Goal: Task Accomplishment & Management: Manage account settings

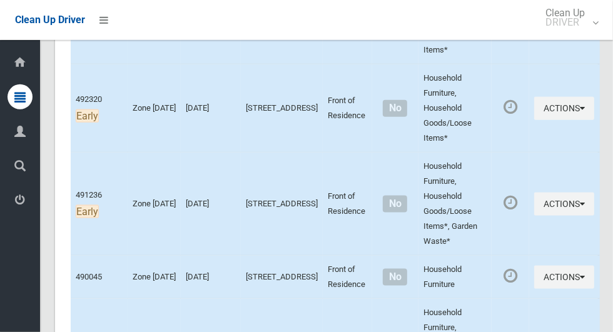
scroll to position [835, 0]
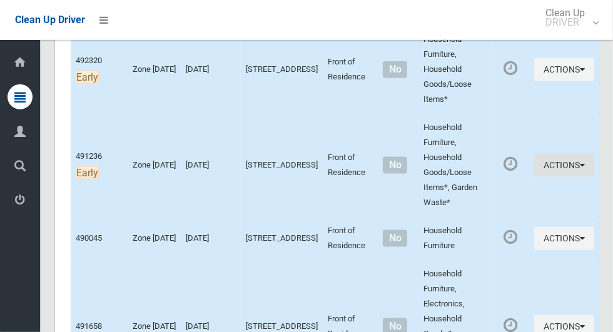
click at [559, 163] on button "Actions" at bounding box center [564, 165] width 60 height 23
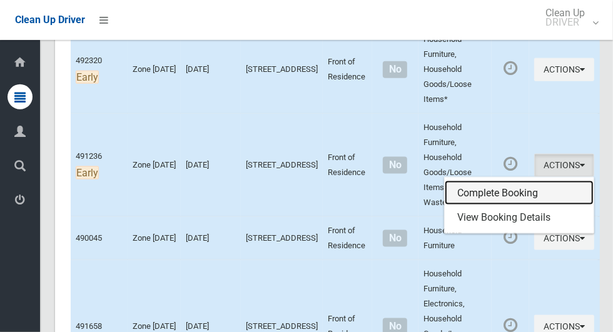
click at [500, 187] on link "Complete Booking" at bounding box center [518, 193] width 149 height 25
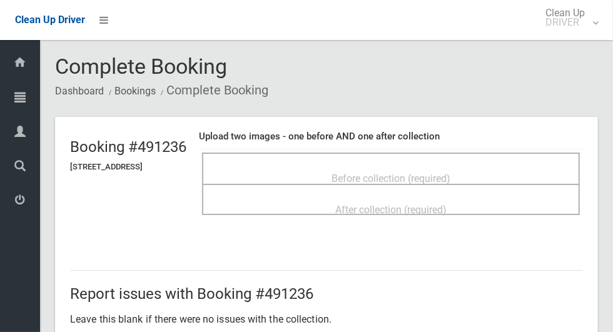
click at [348, 173] on span "Before collection (required)" at bounding box center [390, 179] width 119 height 12
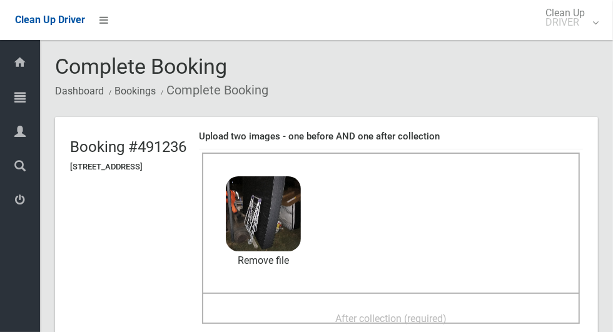
click at [338, 296] on div "After collection (required)" at bounding box center [391, 308] width 378 height 31
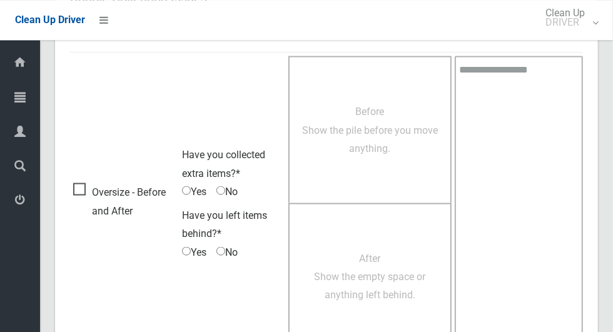
scroll to position [1023, 0]
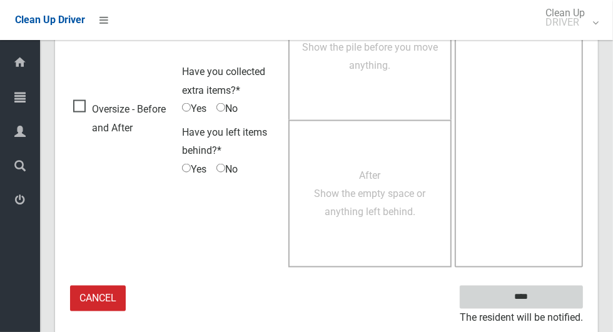
click at [543, 293] on input "****" at bounding box center [520, 297] width 123 height 23
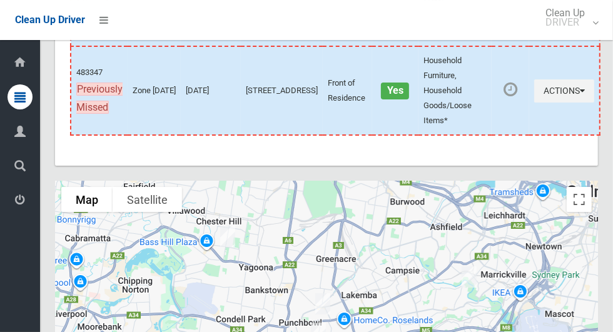
scroll to position [7144, 0]
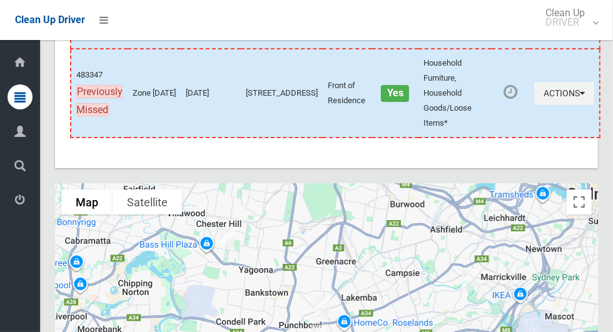
click at [520, 54] on link "View Booking Details" at bounding box center [518, 41] width 149 height 25
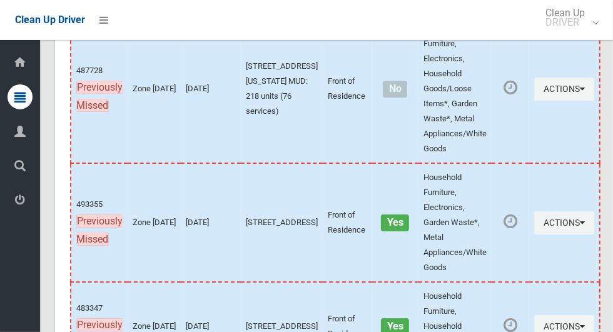
scroll to position [6910, 0]
click at [555, 101] on button "Actions" at bounding box center [564, 89] width 60 height 23
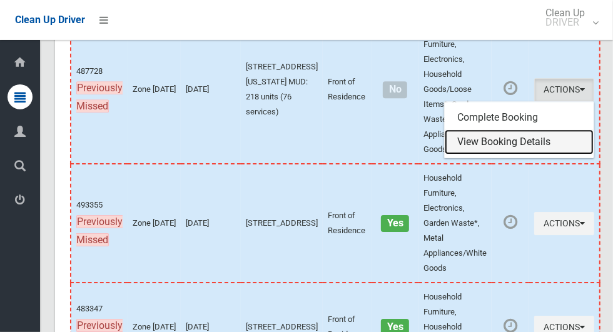
click at [514, 154] on link "View Booking Details" at bounding box center [518, 141] width 149 height 25
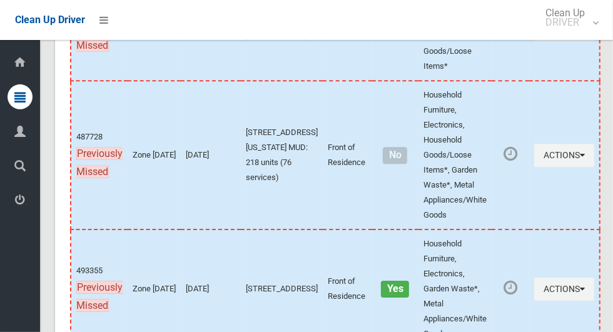
scroll to position [6840, 0]
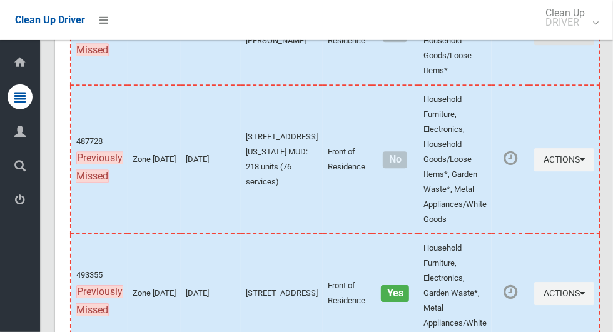
click at [553, 45] on button "Actions" at bounding box center [564, 33] width 60 height 23
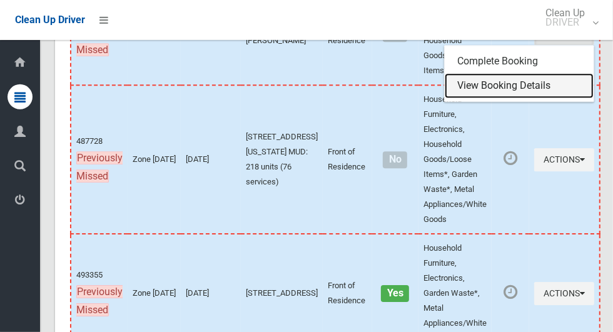
click at [510, 98] on link "View Booking Details" at bounding box center [518, 85] width 149 height 25
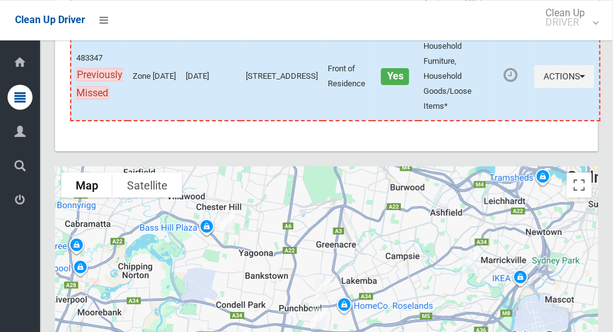
scroll to position [7159, 0]
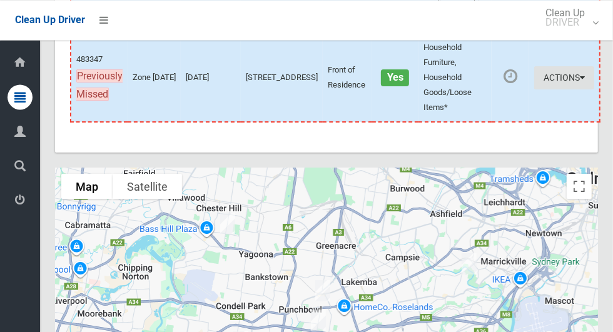
click at [564, 89] on button "Actions" at bounding box center [564, 77] width 60 height 23
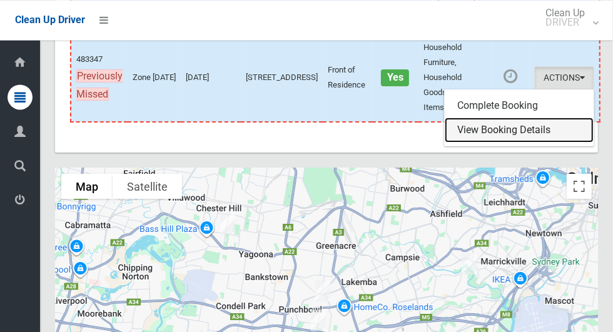
click at [531, 143] on link "View Booking Details" at bounding box center [518, 130] width 149 height 25
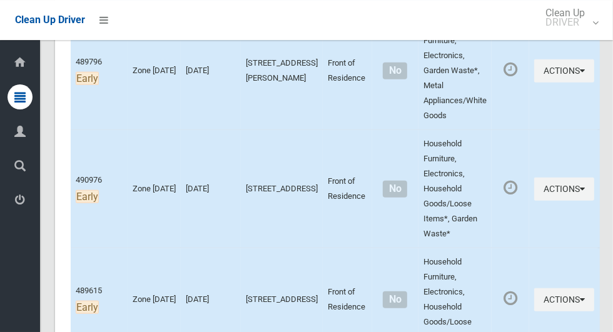
scroll to position [509, 0]
click at [557, 185] on button "Actions" at bounding box center [564, 189] width 60 height 23
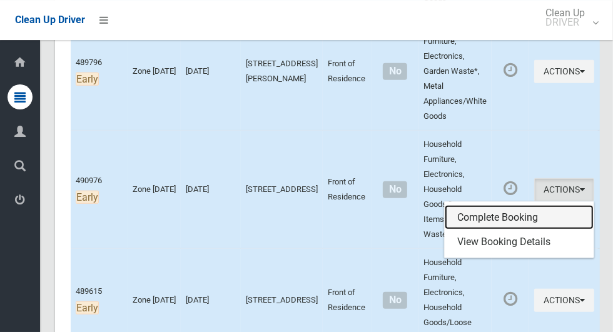
click at [496, 216] on link "Complete Booking" at bounding box center [518, 217] width 149 height 25
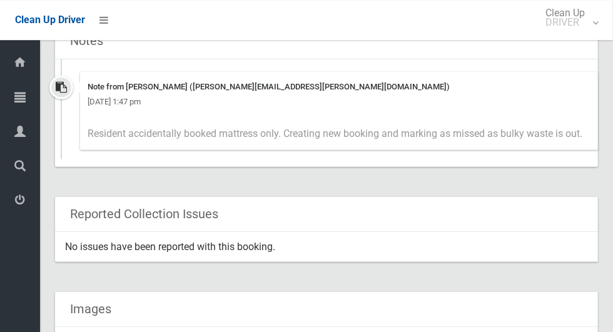
scroll to position [522, 0]
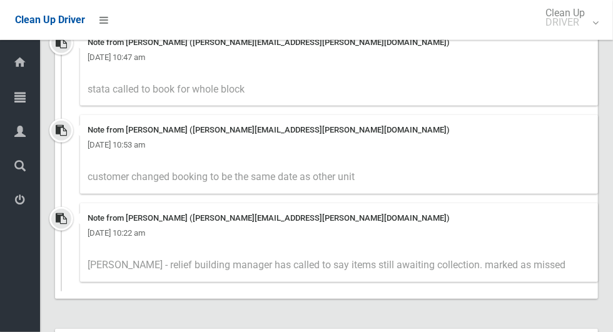
scroll to position [883, 0]
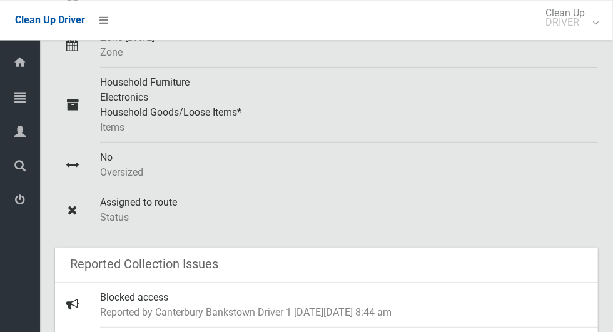
scroll to position [260, 0]
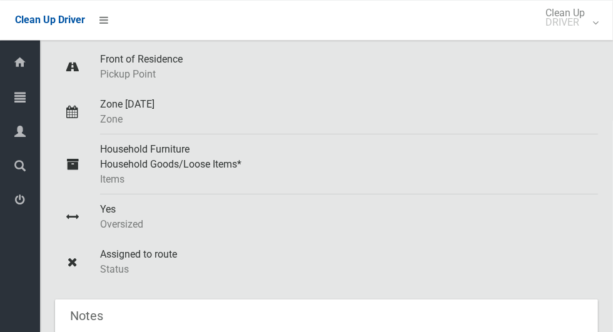
scroll to position [193, 0]
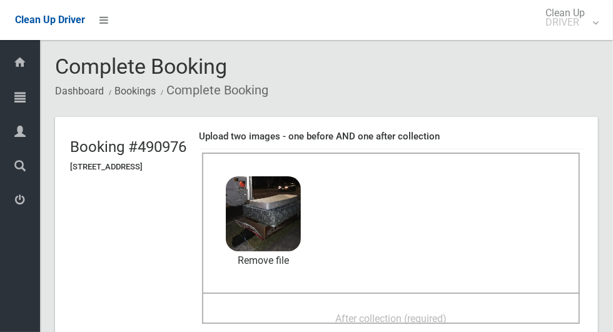
click at [333, 306] on div "After collection (required)" at bounding box center [391, 317] width 350 height 23
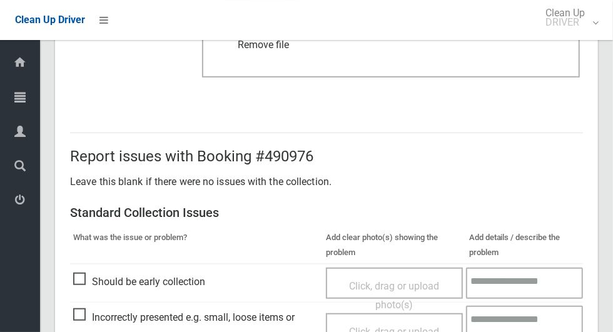
scroll to position [1023, 0]
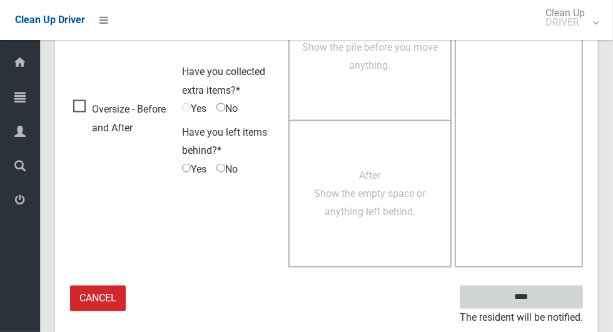
click at [528, 291] on input "****" at bounding box center [520, 297] width 123 height 23
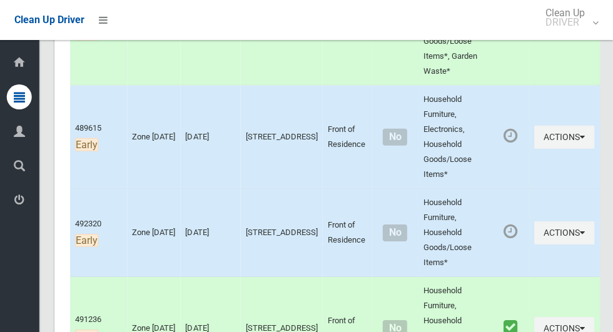
scroll to position [669, 0]
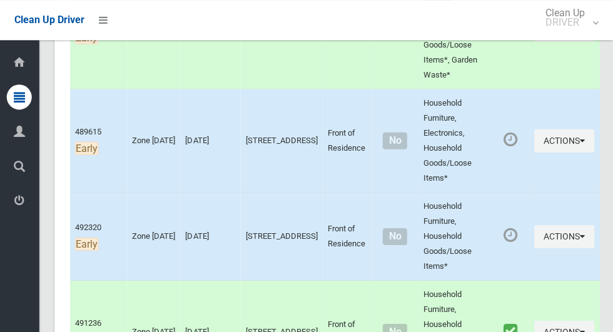
click at [348, 331] on td "Front of Residence" at bounding box center [347, 331] width 49 height 103
click at [549, 231] on button "Actions" at bounding box center [564, 235] width 60 height 23
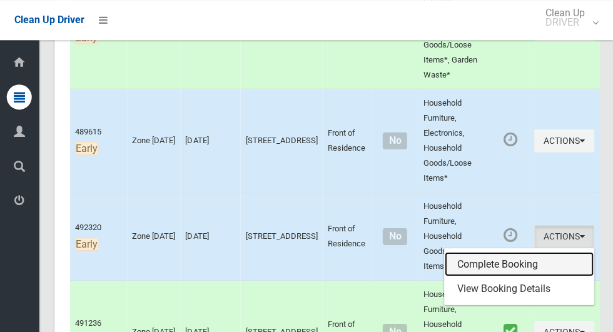
click at [484, 254] on link "Complete Booking" at bounding box center [518, 263] width 149 height 25
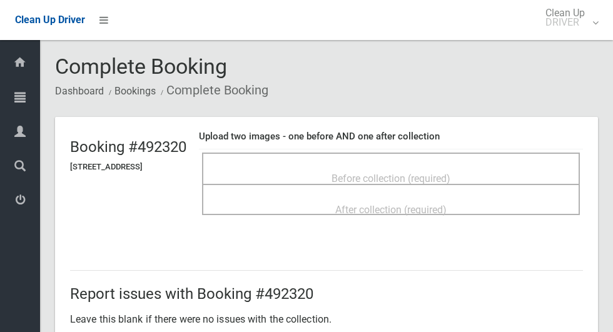
click at [324, 171] on div "Before collection (required)" at bounding box center [391, 177] width 350 height 23
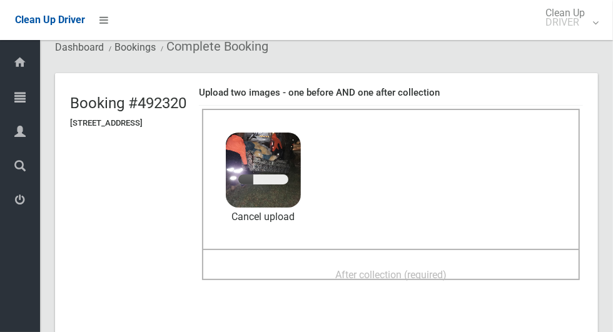
scroll to position [71, 0]
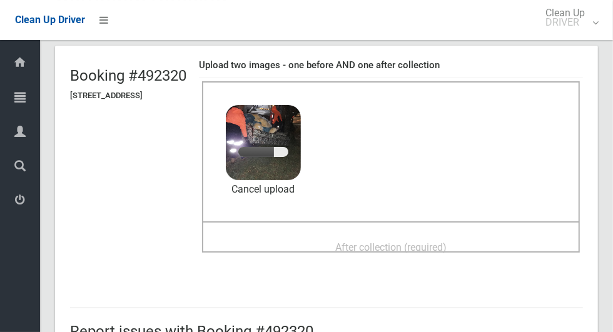
click at [359, 244] on span "After collection (required)" at bounding box center [390, 247] width 111 height 12
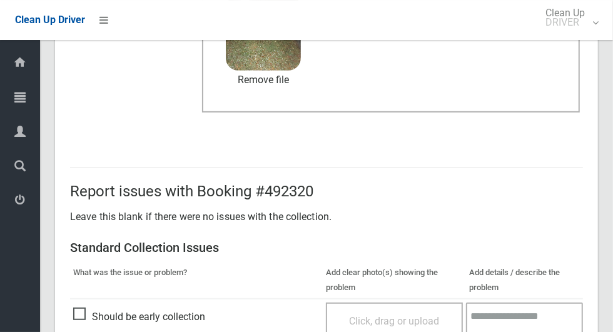
scroll to position [1023, 0]
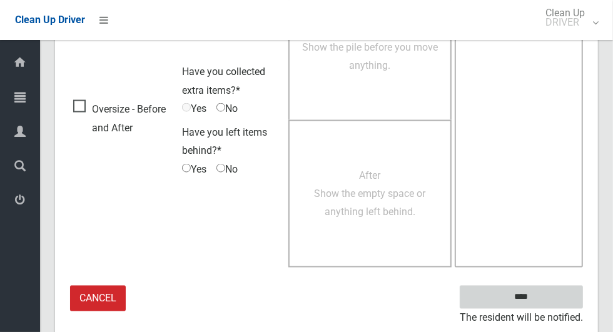
click at [543, 301] on input "****" at bounding box center [520, 297] width 123 height 23
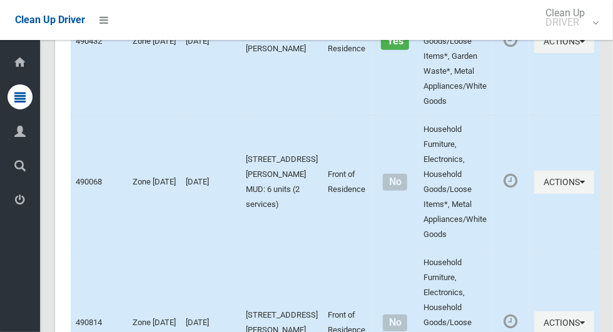
scroll to position [7439, 0]
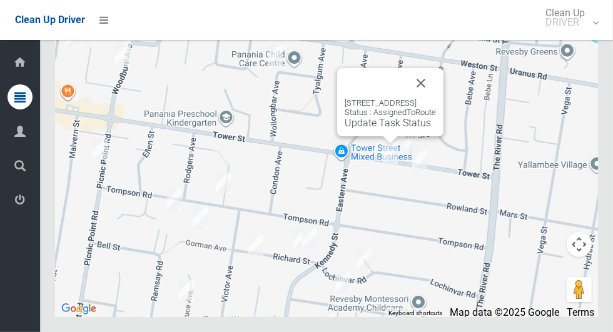
click at [436, 98] on button "Close" at bounding box center [421, 83] width 30 height 30
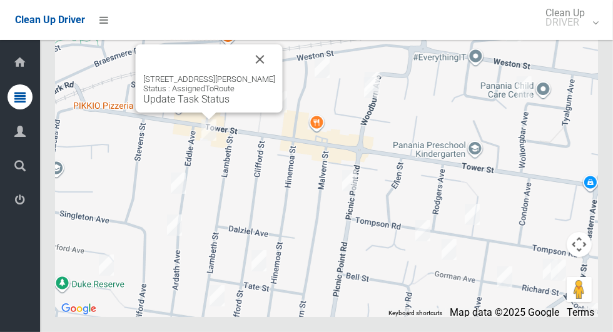
click at [267, 74] on button "Close" at bounding box center [260, 59] width 30 height 30
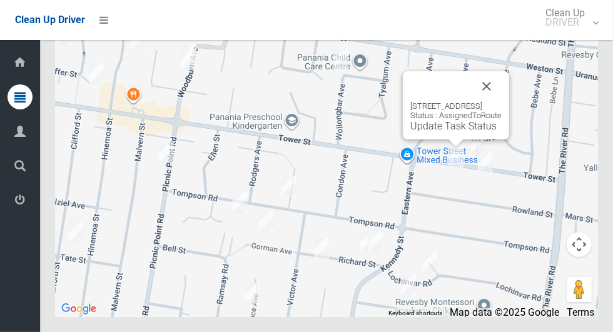
click at [447, 132] on link "Update Task Status" at bounding box center [453, 126] width 86 height 12
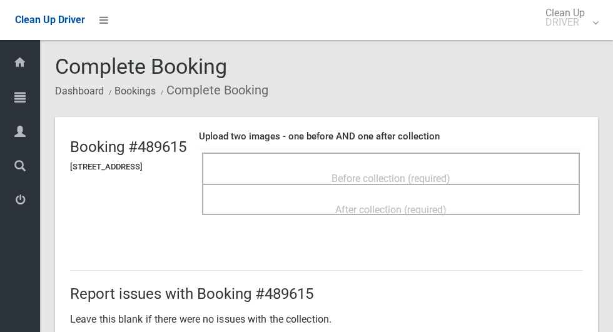
click at [362, 173] on span "Before collection (required)" at bounding box center [390, 179] width 119 height 12
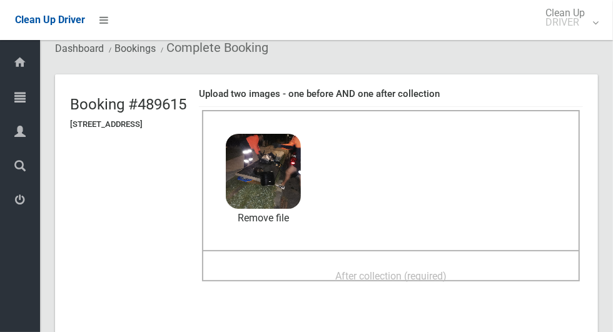
scroll to position [46, 0]
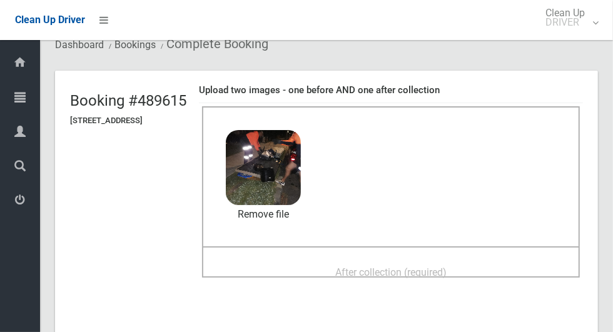
click at [348, 266] on span "After collection (required)" at bounding box center [390, 272] width 111 height 12
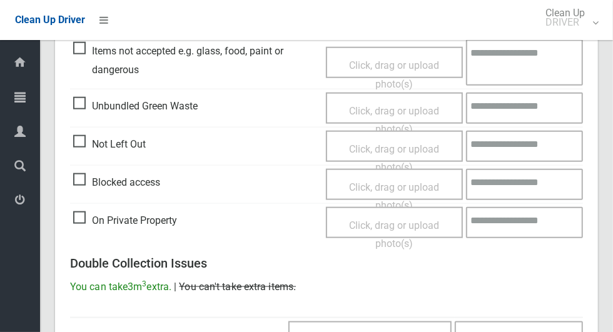
scroll to position [1023, 0]
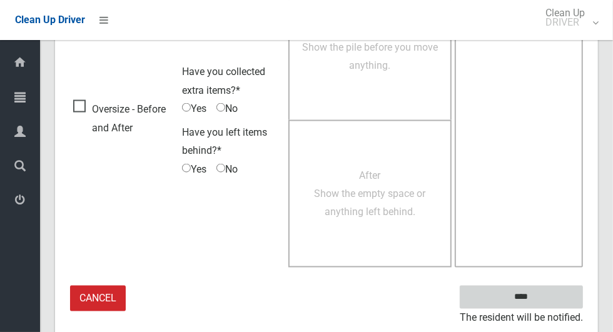
click at [526, 296] on input "****" at bounding box center [520, 297] width 123 height 23
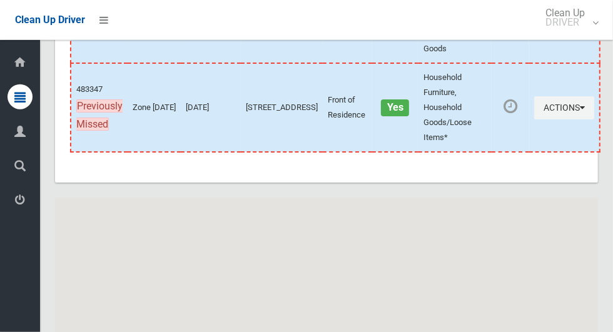
scroll to position [7439, 0]
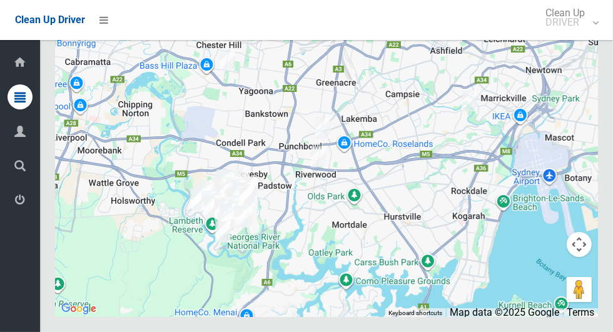
click at [373, 262] on div at bounding box center [326, 160] width 543 height 313
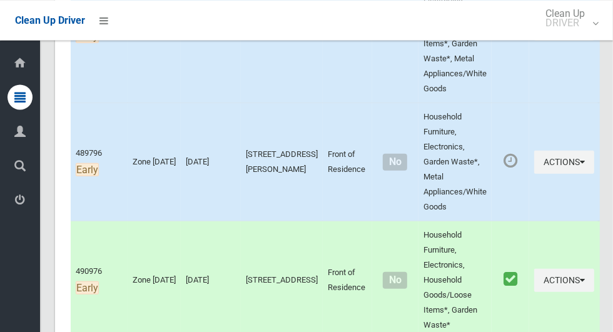
scroll to position [0, 0]
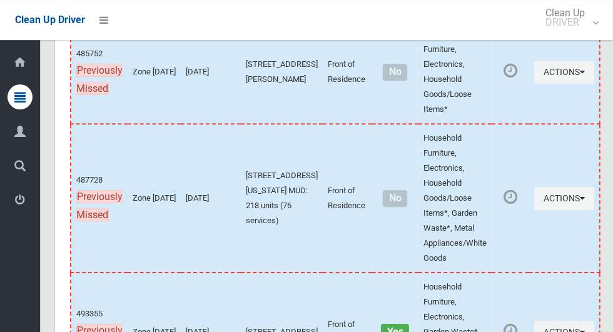
scroll to position [6799, 0]
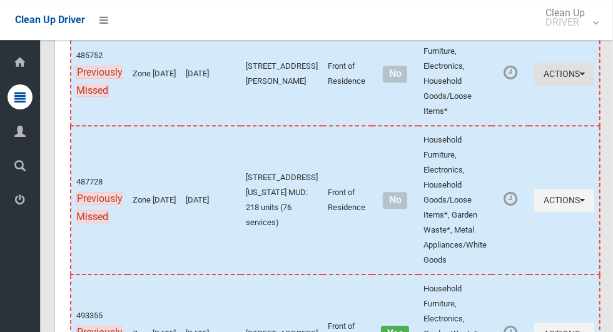
click at [580, 78] on icon "button" at bounding box center [582, 73] width 5 height 9
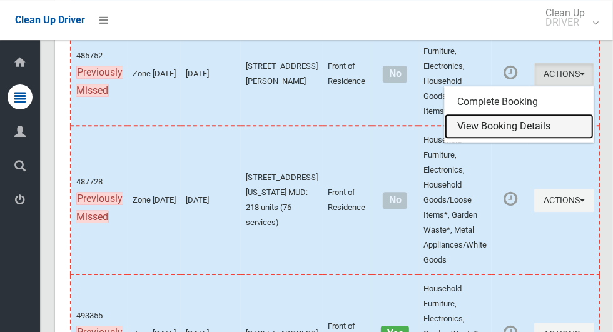
click at [525, 139] on link "View Booking Details" at bounding box center [518, 126] width 149 height 25
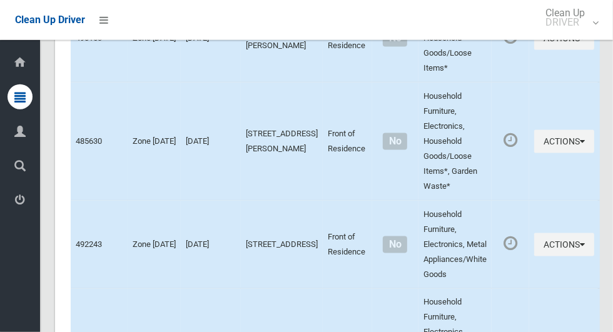
scroll to position [7439, 0]
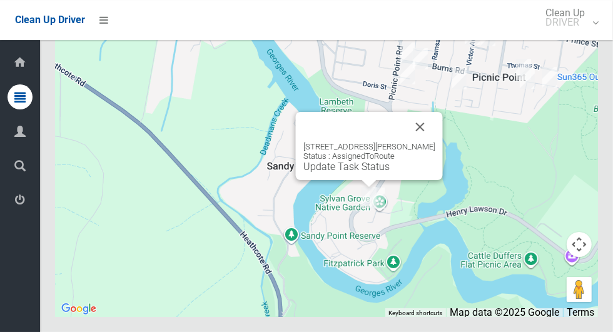
click at [435, 142] on button "Close" at bounding box center [420, 127] width 30 height 30
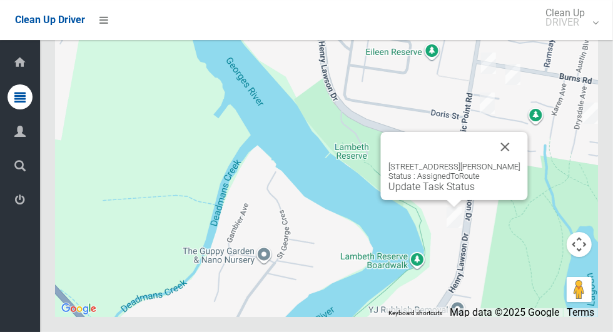
click at [520, 162] on button "Close" at bounding box center [505, 147] width 30 height 30
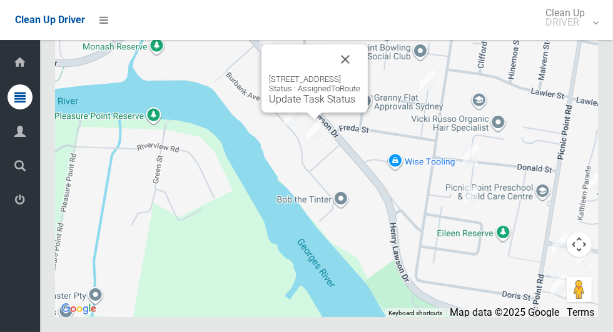
click at [360, 74] on button "Close" at bounding box center [345, 59] width 30 height 30
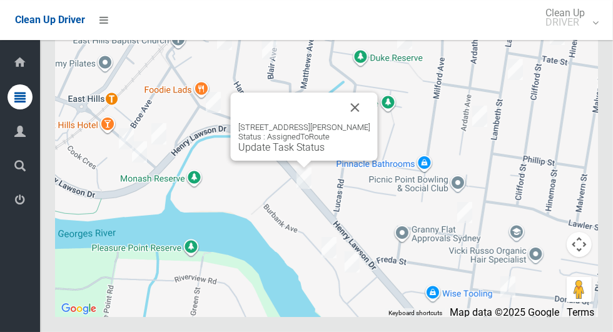
click at [370, 123] on button "Close" at bounding box center [355, 108] width 30 height 30
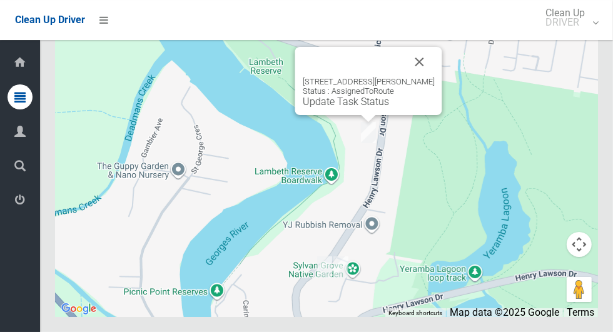
click at [434, 77] on button "Close" at bounding box center [419, 62] width 30 height 30
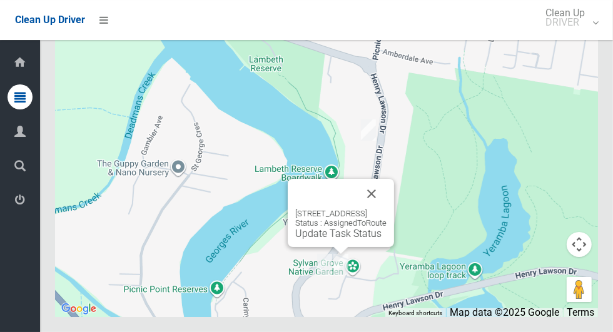
click at [386, 209] on button "Close" at bounding box center [371, 194] width 30 height 30
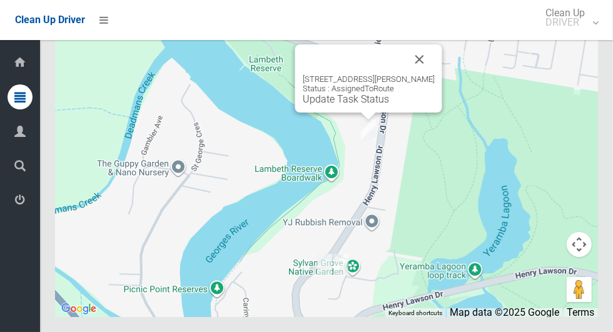
click at [339, 105] on link "Update Task Status" at bounding box center [346, 99] width 86 height 12
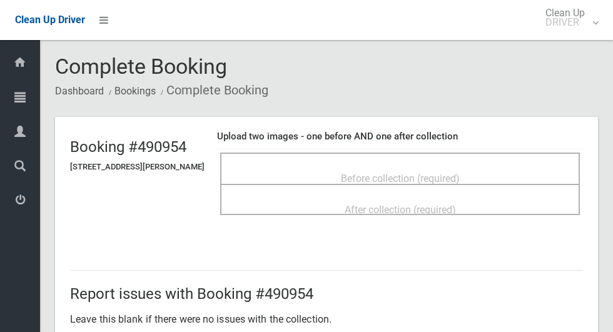
click at [389, 173] on span "Before collection (required)" at bounding box center [400, 179] width 119 height 12
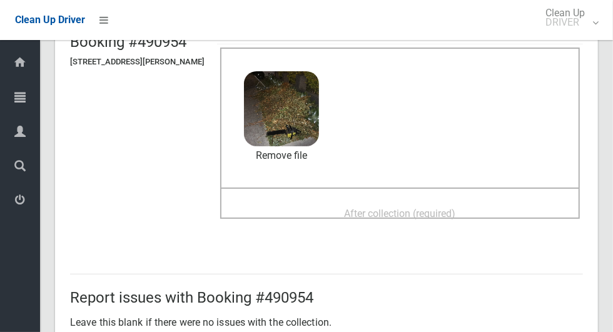
scroll to position [104, 0]
click at [436, 208] on span "After collection (required)" at bounding box center [399, 214] width 111 height 12
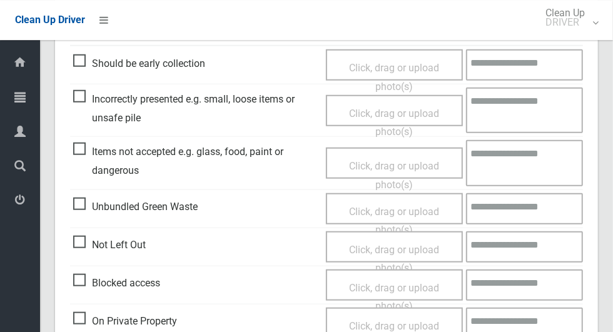
scroll to position [1023, 0]
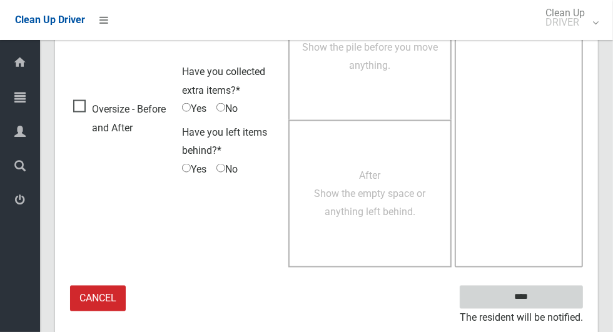
click at [543, 299] on input "****" at bounding box center [520, 297] width 123 height 23
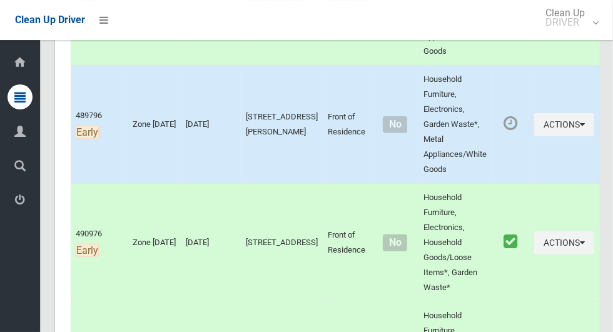
scroll to position [451, 0]
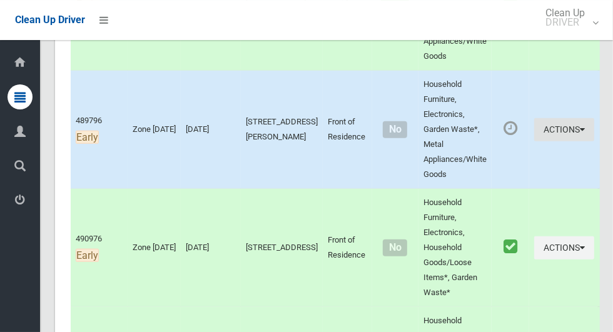
click at [539, 124] on button "Actions" at bounding box center [564, 129] width 60 height 23
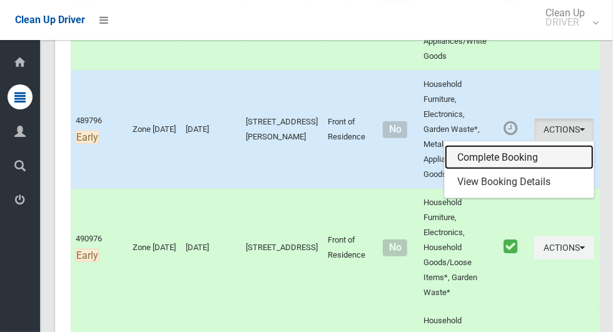
click at [481, 149] on link "Complete Booking" at bounding box center [518, 157] width 149 height 25
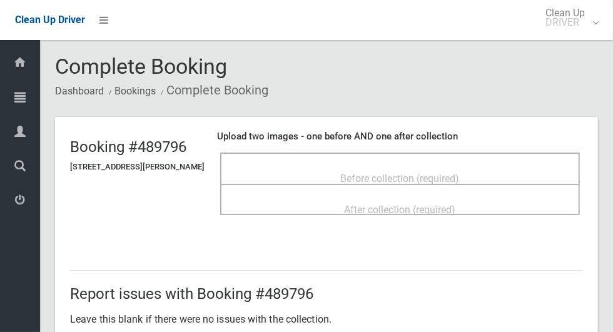
click at [379, 173] on span "Before collection (required)" at bounding box center [400, 179] width 119 height 12
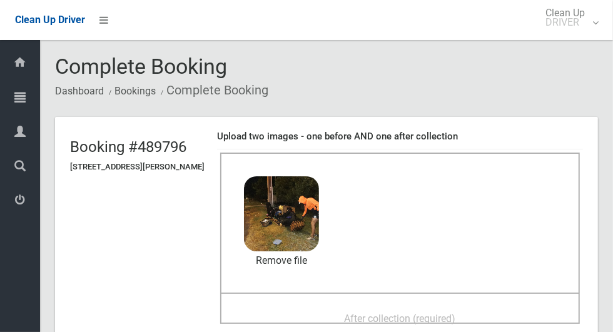
click at [364, 313] on span "After collection (required)" at bounding box center [399, 319] width 111 height 12
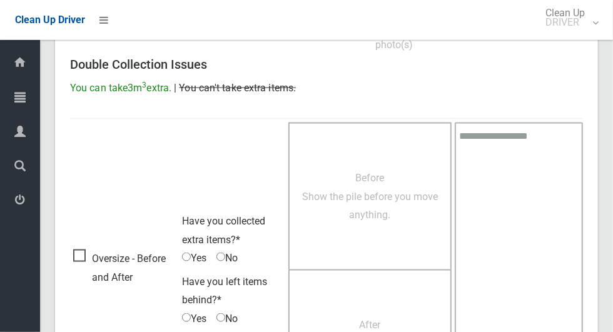
scroll to position [1023, 0]
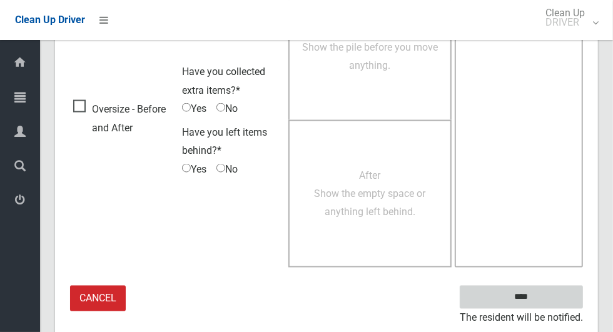
click at [541, 293] on input "****" at bounding box center [520, 297] width 123 height 23
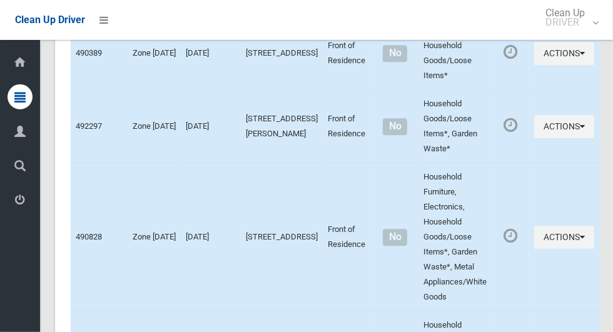
scroll to position [7439, 0]
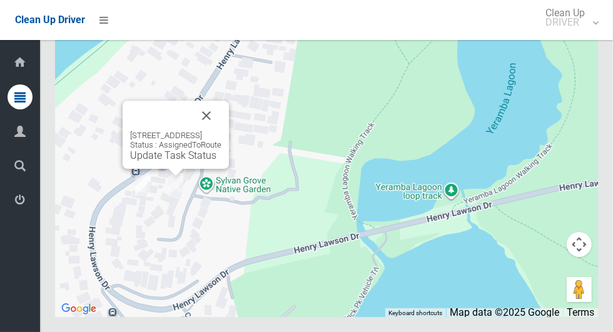
click at [221, 131] on button "Close" at bounding box center [206, 116] width 30 height 30
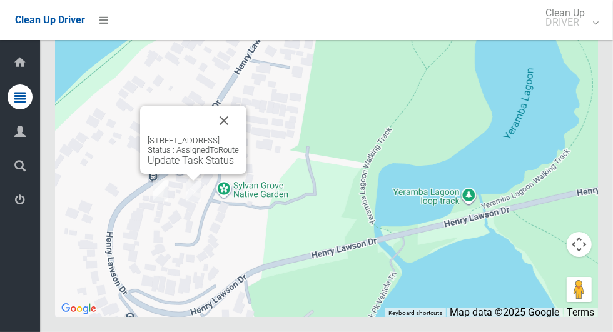
click at [239, 136] on button "Close" at bounding box center [224, 121] width 30 height 30
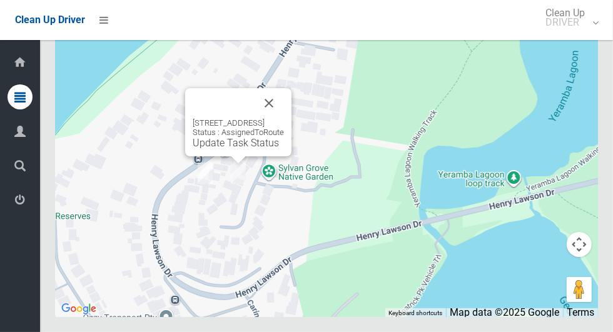
click at [284, 118] on button "Close" at bounding box center [269, 103] width 30 height 30
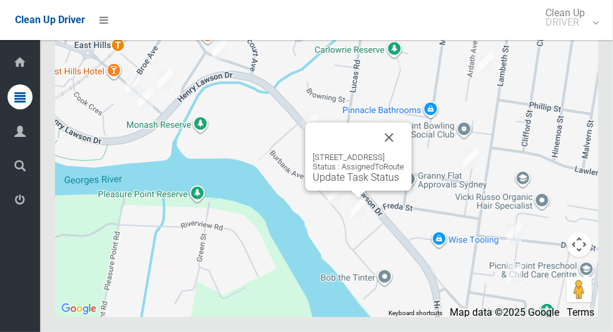
click at [404, 153] on button "Close" at bounding box center [389, 138] width 30 height 30
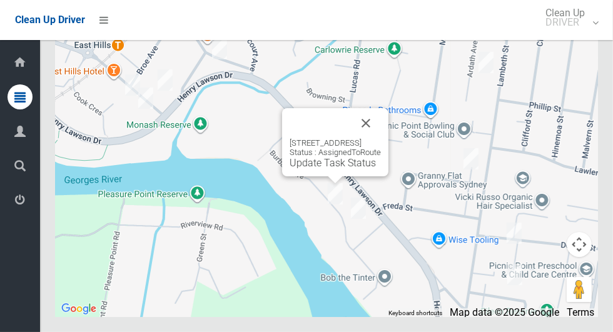
click at [381, 138] on button "Close" at bounding box center [366, 123] width 30 height 30
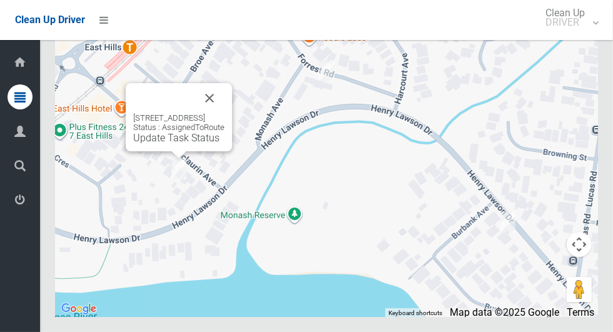
click at [224, 113] on button "Close" at bounding box center [209, 98] width 30 height 30
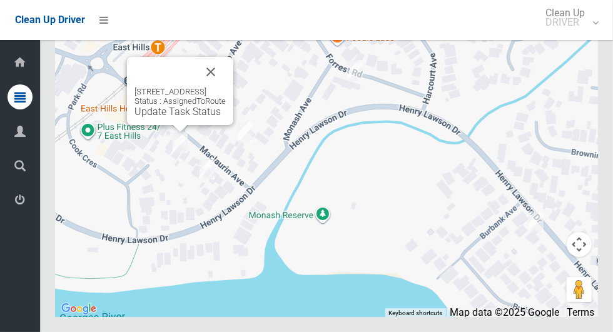
click at [226, 87] on button "Close" at bounding box center [211, 72] width 30 height 30
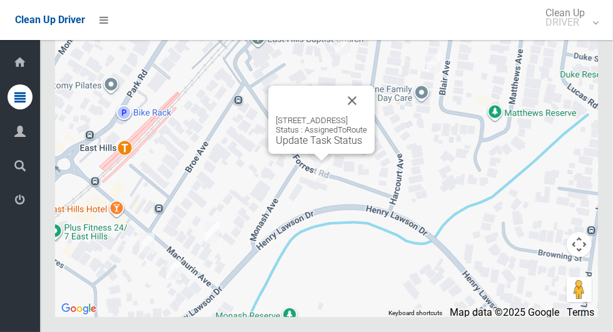
click at [367, 116] on button "Close" at bounding box center [352, 101] width 30 height 30
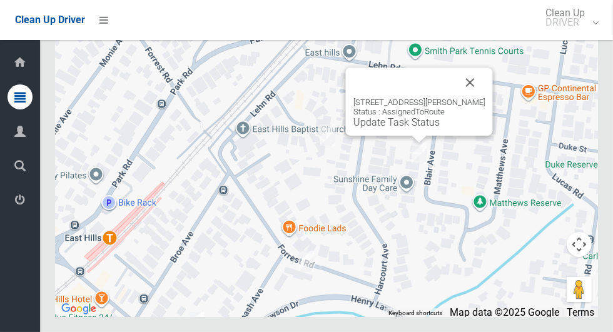
click at [476, 98] on button "Close" at bounding box center [470, 83] width 30 height 30
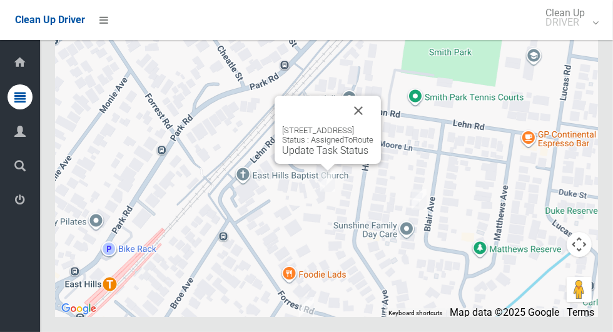
click at [373, 126] on button "Close" at bounding box center [358, 111] width 30 height 30
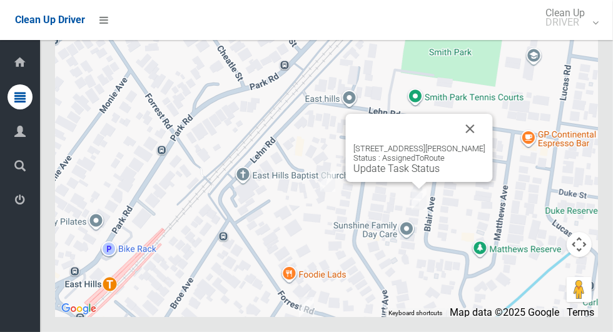
click at [477, 144] on button "Close" at bounding box center [470, 129] width 30 height 30
click at [464, 144] on button "Close" at bounding box center [470, 129] width 30 height 30
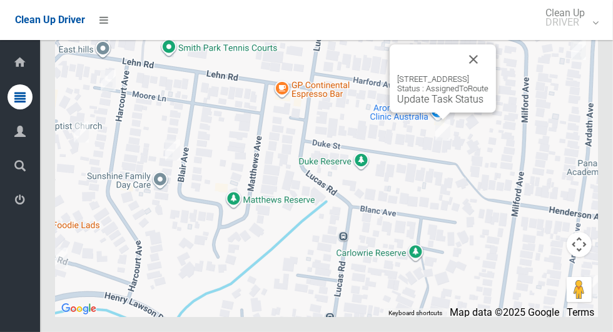
click at [488, 74] on button "Close" at bounding box center [473, 59] width 30 height 30
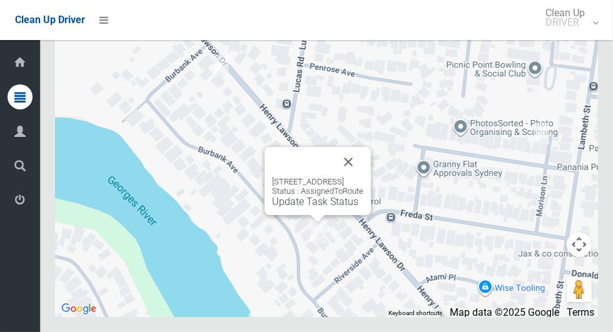
click at [363, 177] on button "Close" at bounding box center [348, 162] width 30 height 30
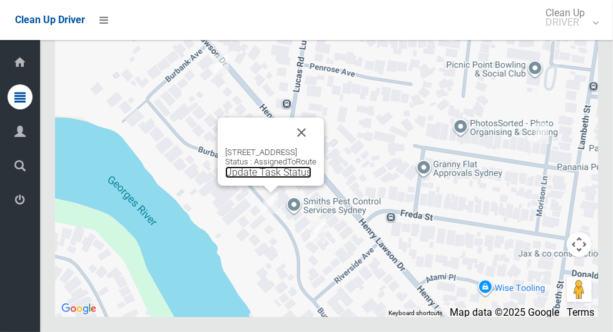
click at [258, 178] on link "Update Task Status" at bounding box center [268, 172] width 86 height 12
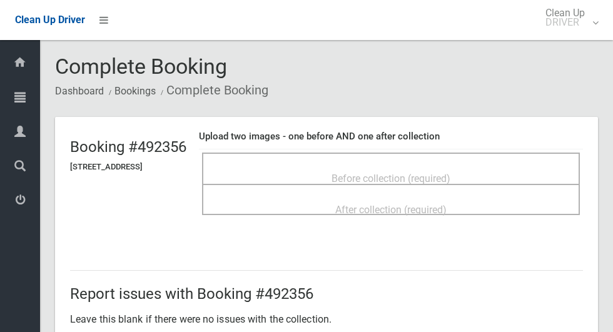
click at [365, 173] on span "Before collection (required)" at bounding box center [390, 179] width 119 height 12
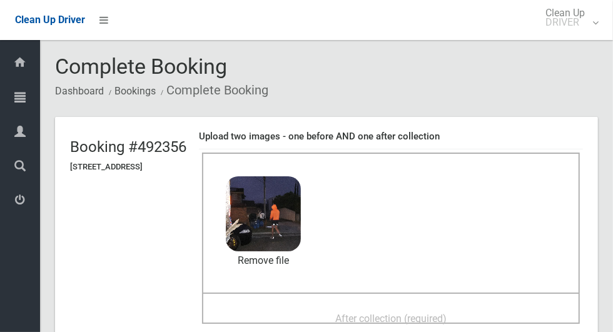
click at [359, 315] on span "After collection (required)" at bounding box center [390, 319] width 111 height 12
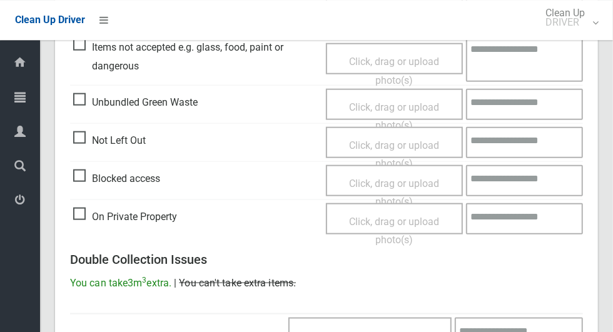
scroll to position [1023, 0]
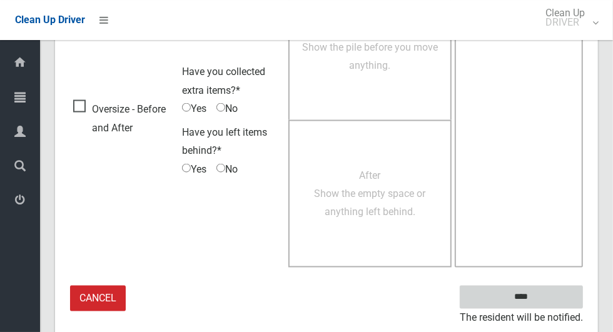
click at [543, 299] on input "****" at bounding box center [520, 297] width 123 height 23
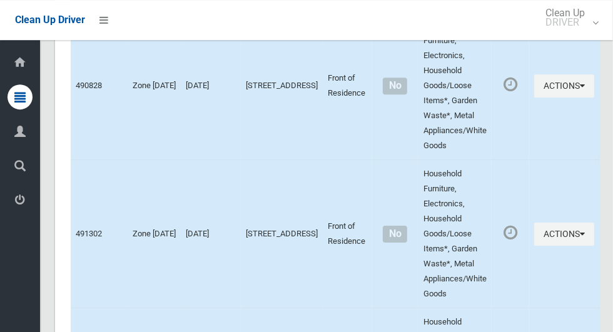
scroll to position [7439, 0]
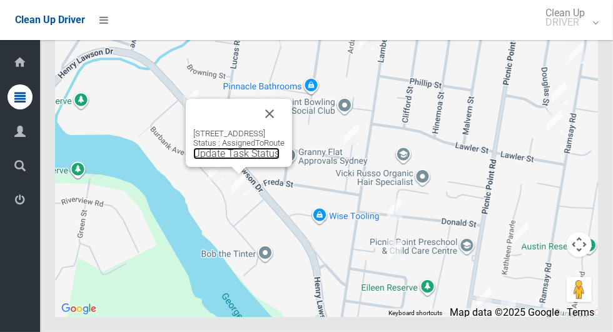
click at [216, 159] on link "Update Task Status" at bounding box center [236, 154] width 86 height 12
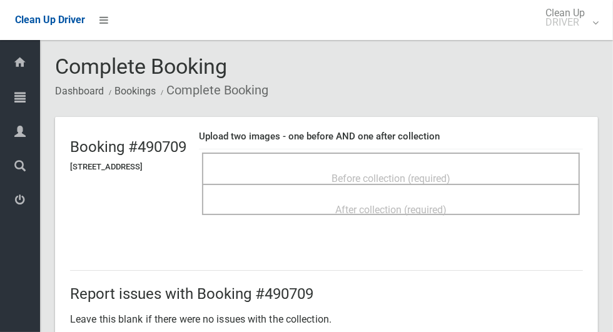
click at [388, 173] on span "Before collection (required)" at bounding box center [390, 179] width 119 height 12
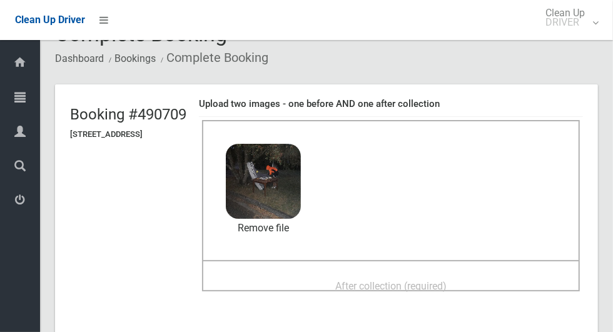
scroll to position [51, 0]
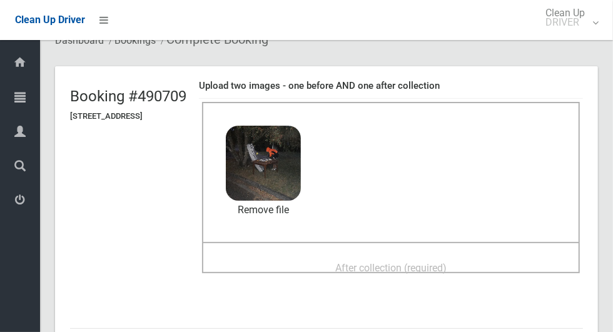
click at [386, 263] on span "After collection (required)" at bounding box center [390, 268] width 111 height 12
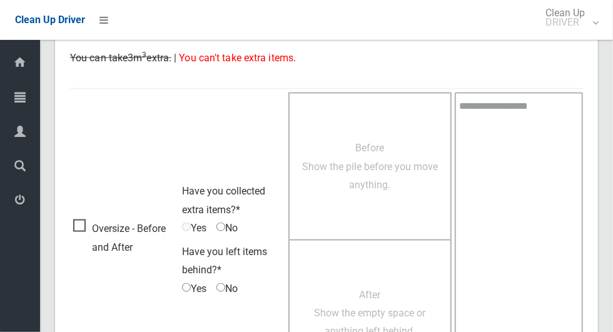
scroll to position [1023, 0]
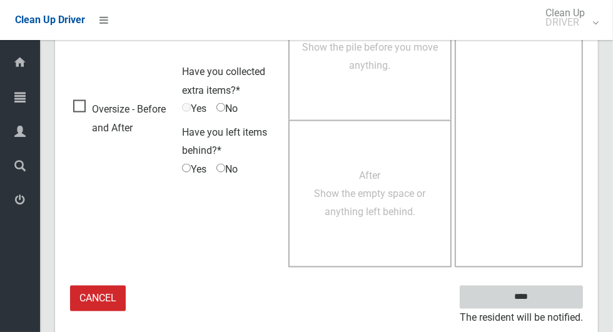
click at [551, 289] on input "****" at bounding box center [520, 297] width 123 height 23
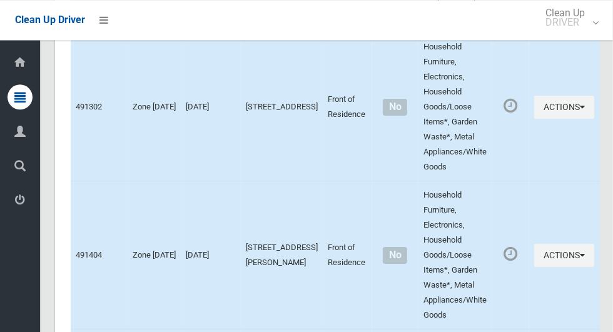
scroll to position [7439, 0]
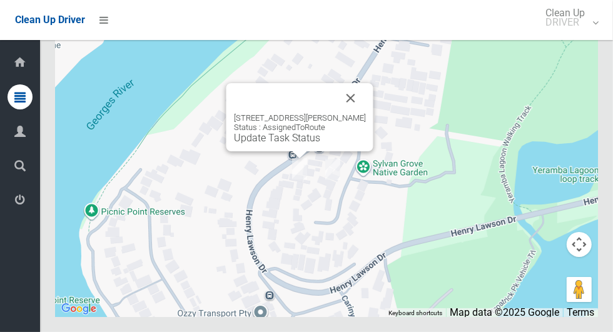
click at [244, 144] on link "Update Task Status" at bounding box center [277, 138] width 86 height 12
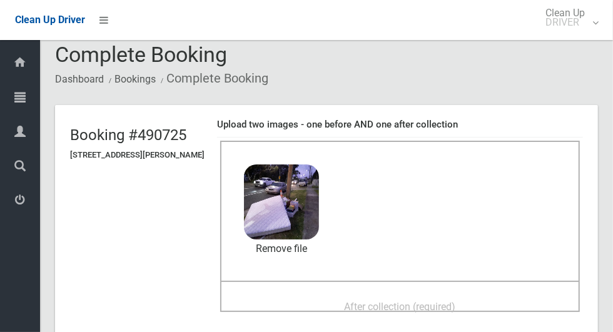
scroll to position [50, 0]
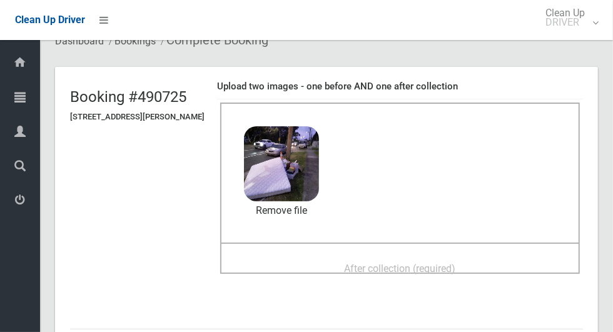
click at [357, 265] on div "After collection (required)" at bounding box center [400, 267] width 332 height 23
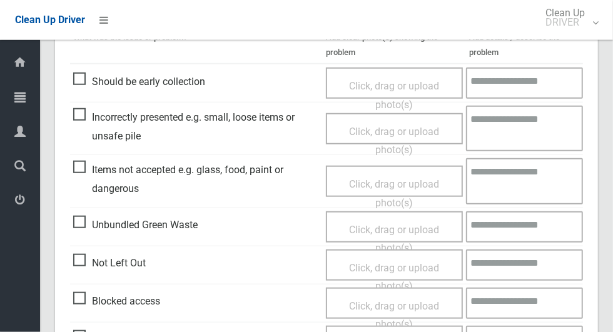
scroll to position [1023, 0]
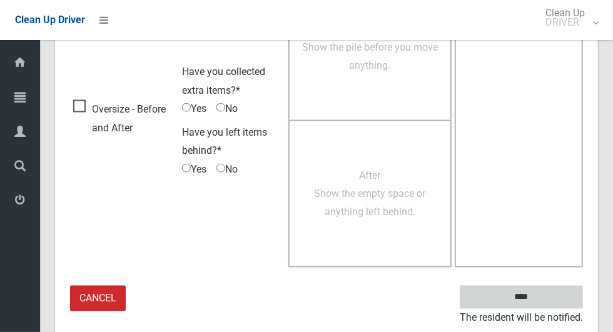
click at [543, 299] on input "****" at bounding box center [520, 297] width 123 height 23
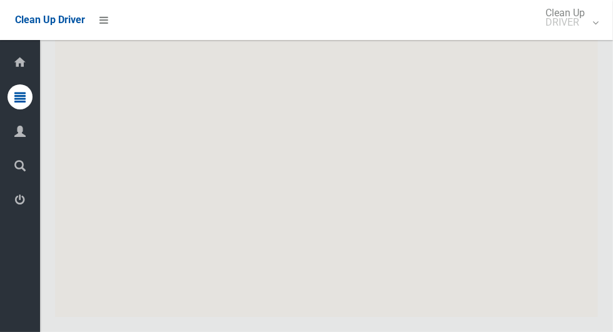
scroll to position [7439, 0]
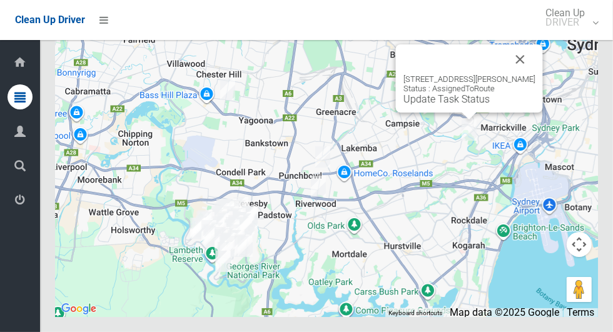
click at [463, 105] on link "Update Task Status" at bounding box center [446, 99] width 86 height 12
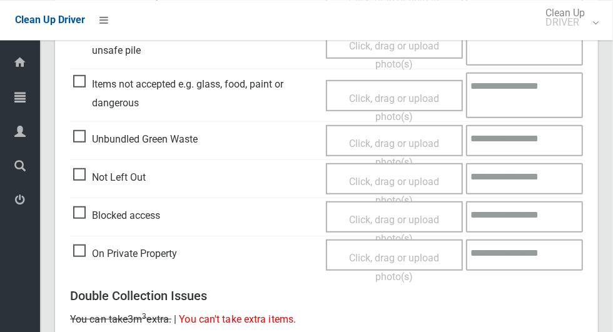
scroll to position [422, 0]
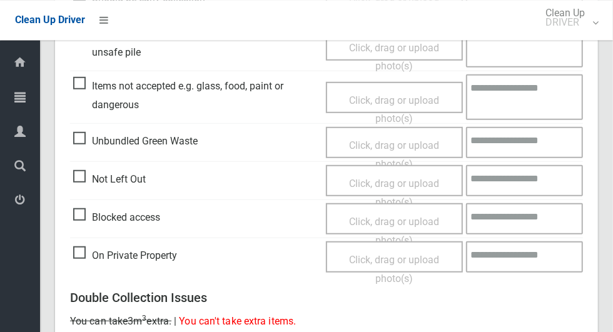
click at [74, 209] on span "Blocked access" at bounding box center [116, 217] width 87 height 19
click at [359, 215] on span "Click, drag or upload photo(s)" at bounding box center [394, 230] width 90 height 31
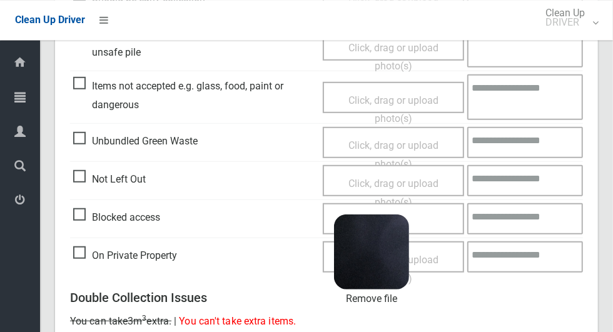
click at [528, 215] on textarea at bounding box center [525, 218] width 116 height 31
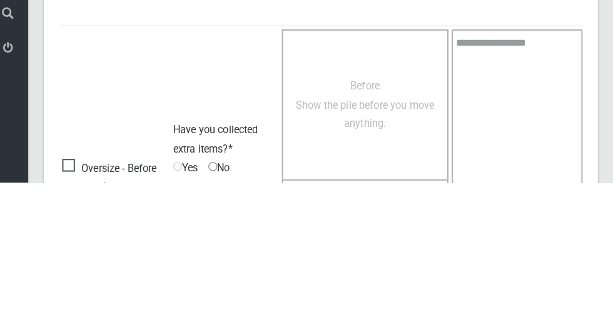
scroll to position [841, 0]
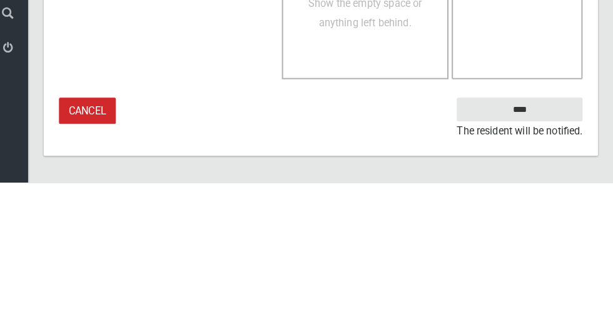
type textarea "**********"
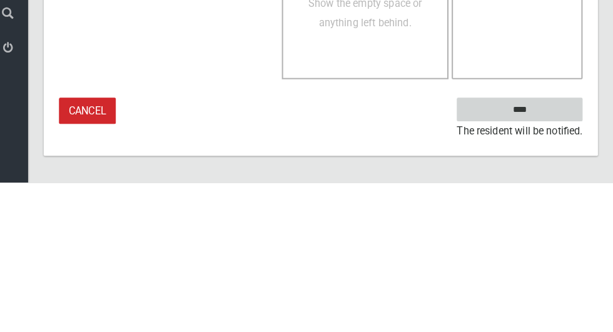
click at [540, 272] on input "****" at bounding box center [520, 260] width 123 height 23
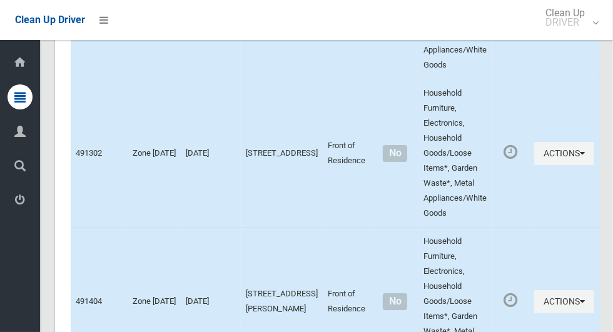
scroll to position [7439, 0]
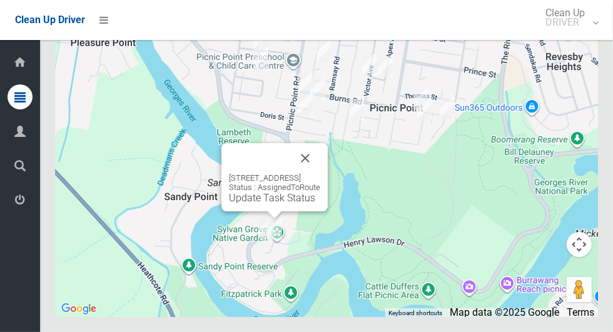
click at [256, 204] on link "Update Task Status" at bounding box center [272, 198] width 86 height 12
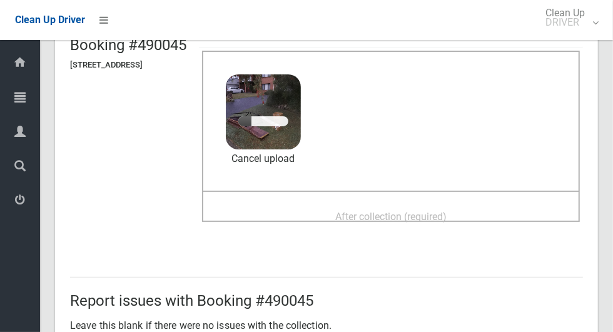
scroll to position [101, 0]
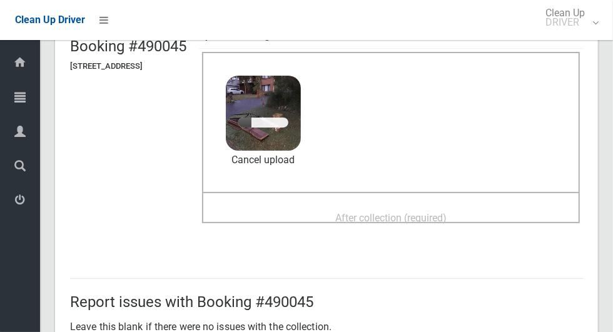
click at [399, 206] on div "After collection (required)" at bounding box center [391, 217] width 350 height 23
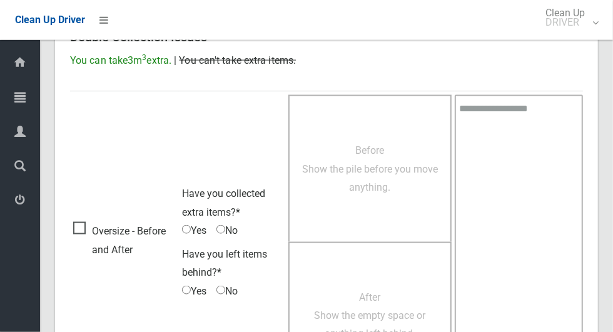
scroll to position [1023, 0]
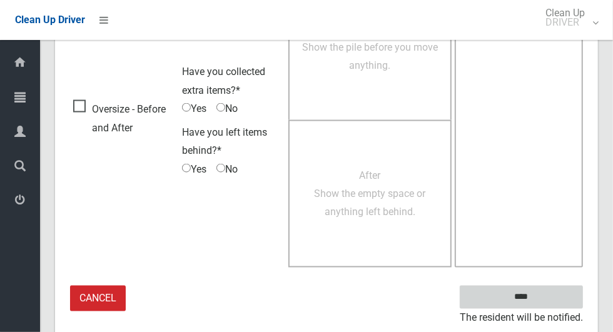
click at [543, 298] on input "****" at bounding box center [520, 297] width 123 height 23
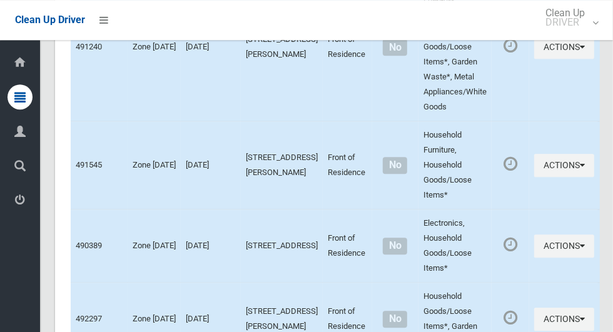
scroll to position [7439, 0]
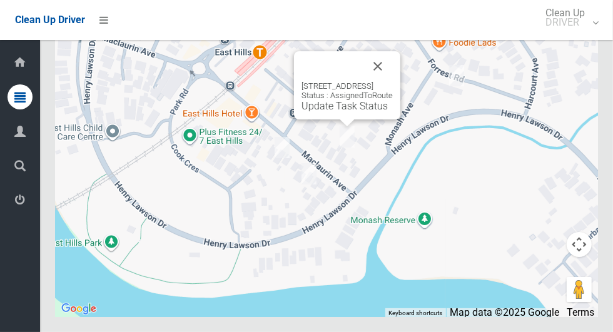
click at [338, 112] on link "Update Task Status" at bounding box center [344, 106] width 86 height 12
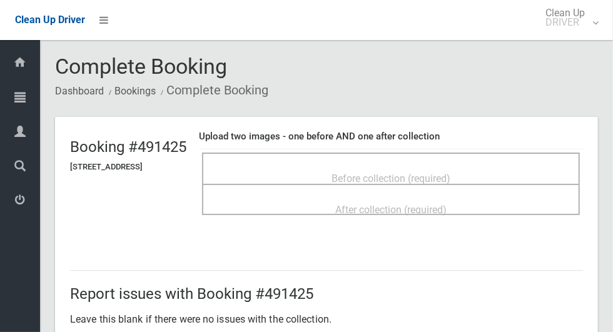
click at [362, 173] on span "Before collection (required)" at bounding box center [390, 179] width 119 height 12
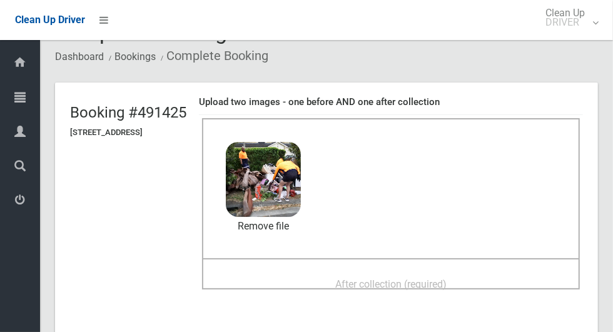
scroll to position [35, 0]
click at [325, 273] on div "After collection (required)" at bounding box center [391, 282] width 350 height 23
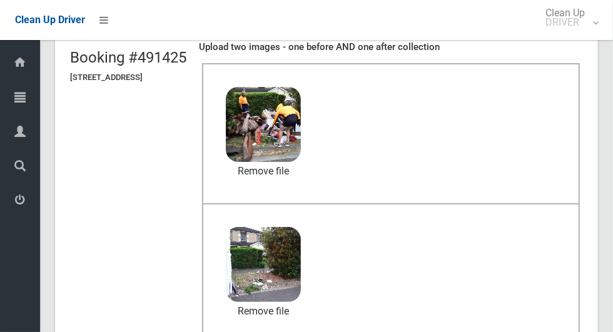
scroll to position [1023, 0]
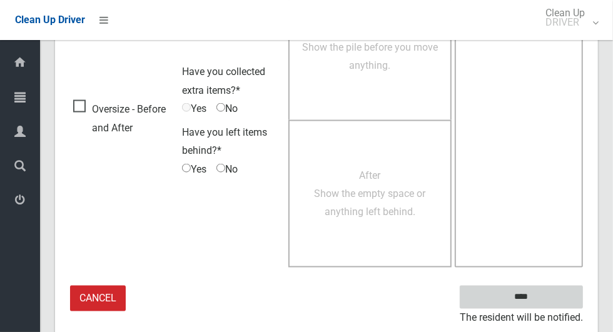
click at [526, 291] on input "****" at bounding box center [520, 297] width 123 height 23
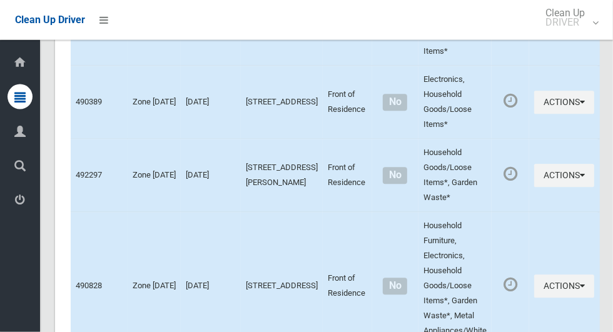
scroll to position [7439, 0]
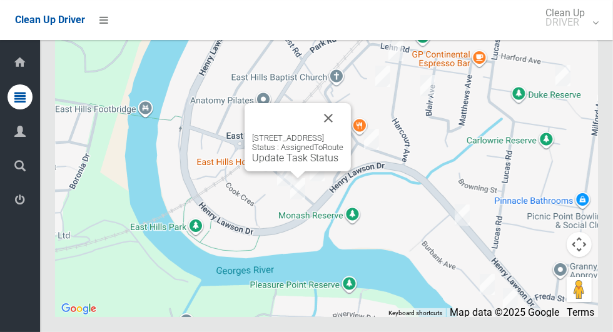
click at [273, 164] on link "Update Task Status" at bounding box center [295, 158] width 86 height 12
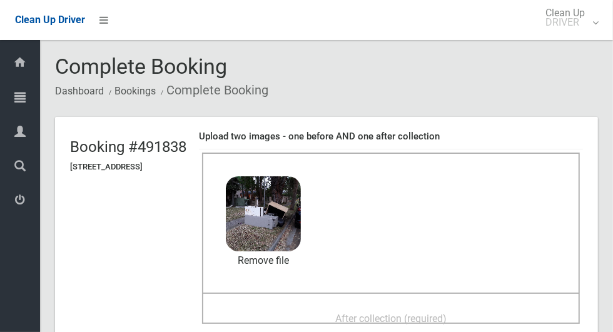
click at [357, 313] on span "After collection (required)" at bounding box center [390, 319] width 111 height 12
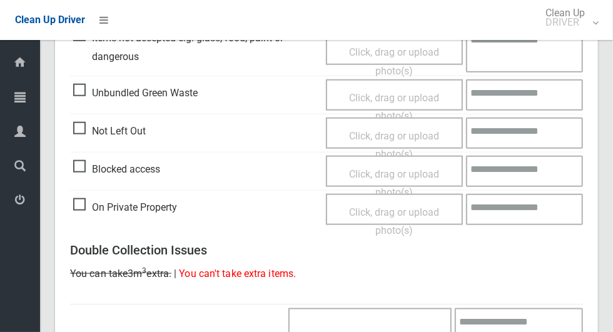
scroll to position [1023, 0]
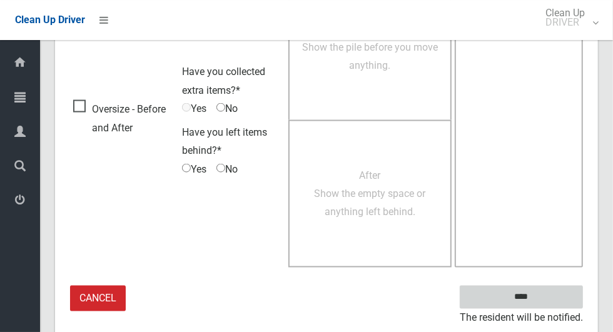
click at [547, 294] on input "****" at bounding box center [520, 297] width 123 height 23
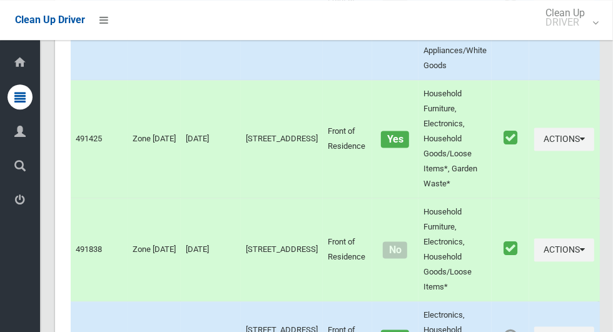
scroll to position [7439, 0]
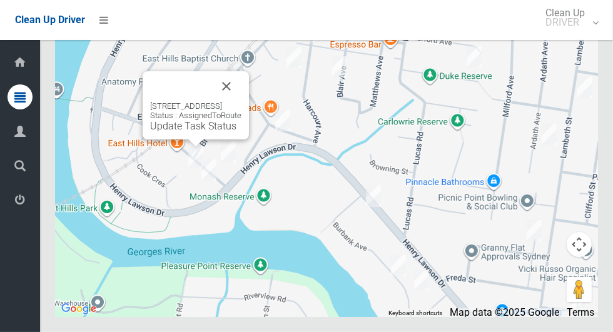
click at [183, 132] on link "Update Task Status" at bounding box center [193, 126] width 86 height 12
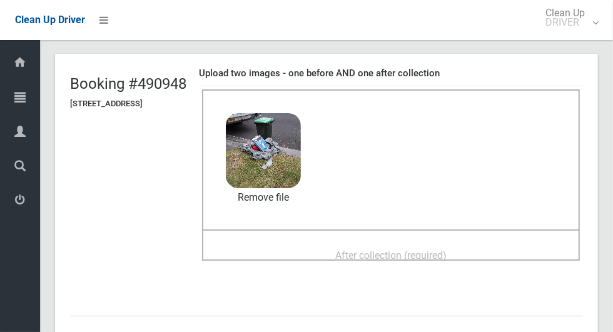
scroll to position [65, 0]
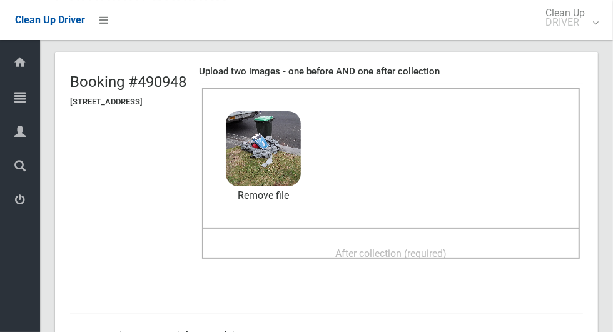
click at [368, 258] on span "After collection (required)" at bounding box center [390, 254] width 111 height 12
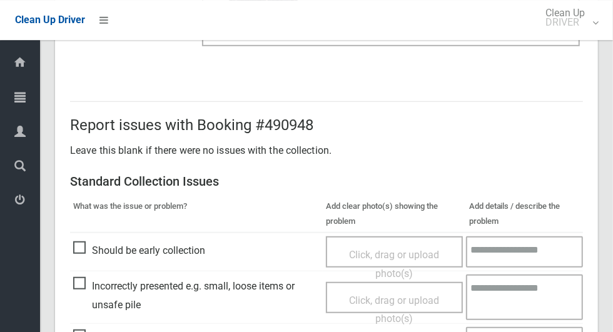
scroll to position [1023, 0]
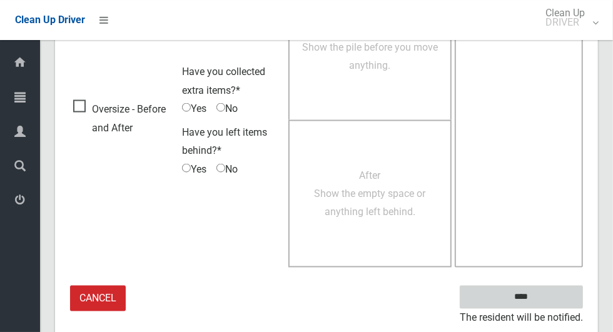
click at [543, 293] on input "****" at bounding box center [520, 297] width 123 height 23
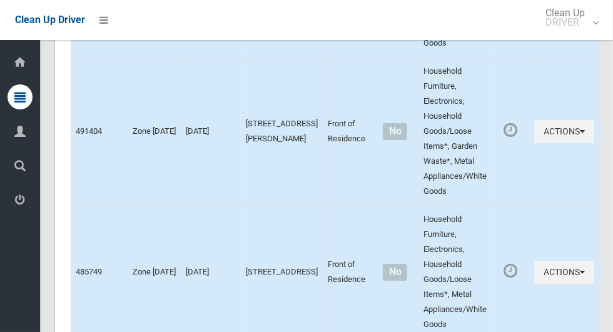
scroll to position [7439, 0]
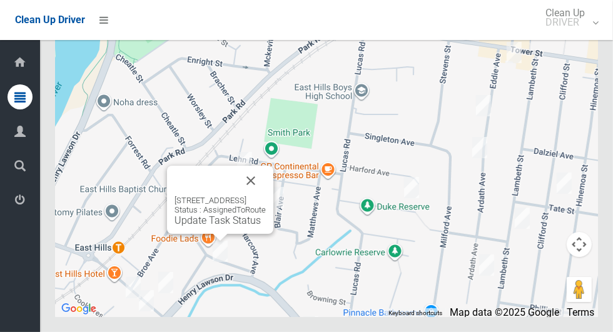
click at [266, 196] on button "Close" at bounding box center [251, 181] width 30 height 30
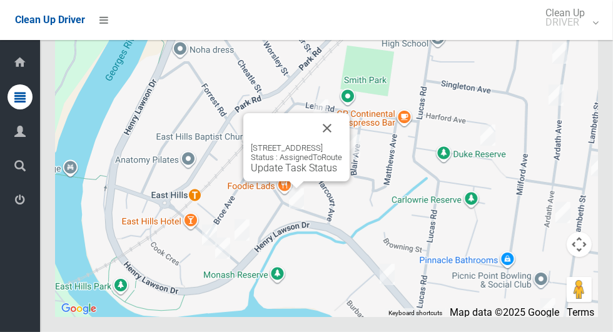
click at [342, 143] on button "Close" at bounding box center [327, 128] width 30 height 30
click at [293, 174] on link "Update Task Status" at bounding box center [294, 168] width 86 height 12
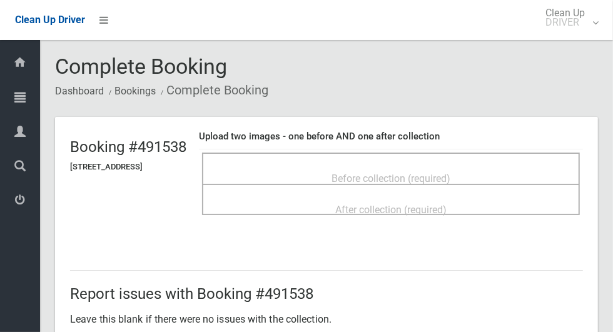
click at [343, 153] on div "Before collection (required)" at bounding box center [391, 168] width 378 height 31
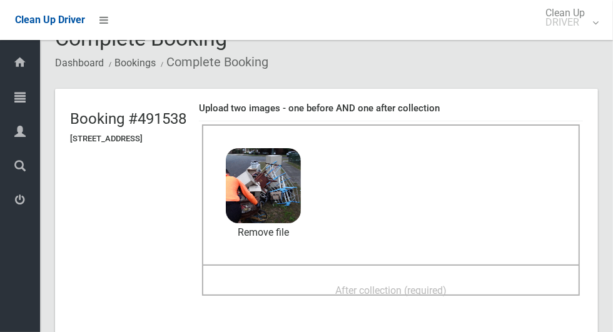
scroll to position [61, 0]
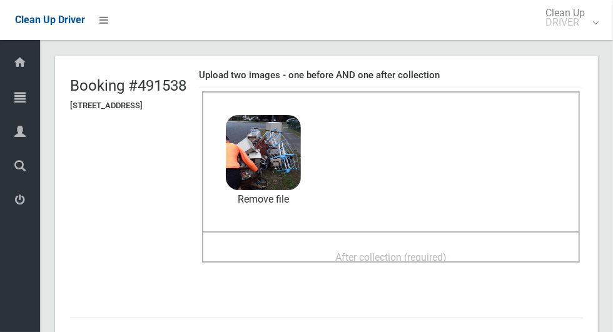
click at [353, 254] on span "After collection (required)" at bounding box center [390, 257] width 111 height 12
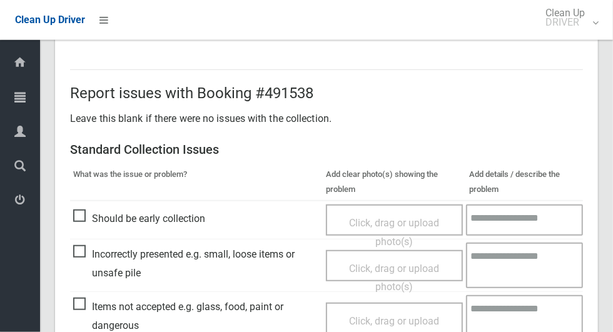
scroll to position [646, 0]
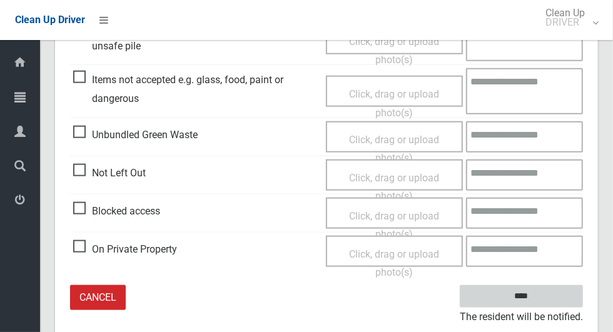
click at [543, 293] on input "****" at bounding box center [520, 296] width 123 height 23
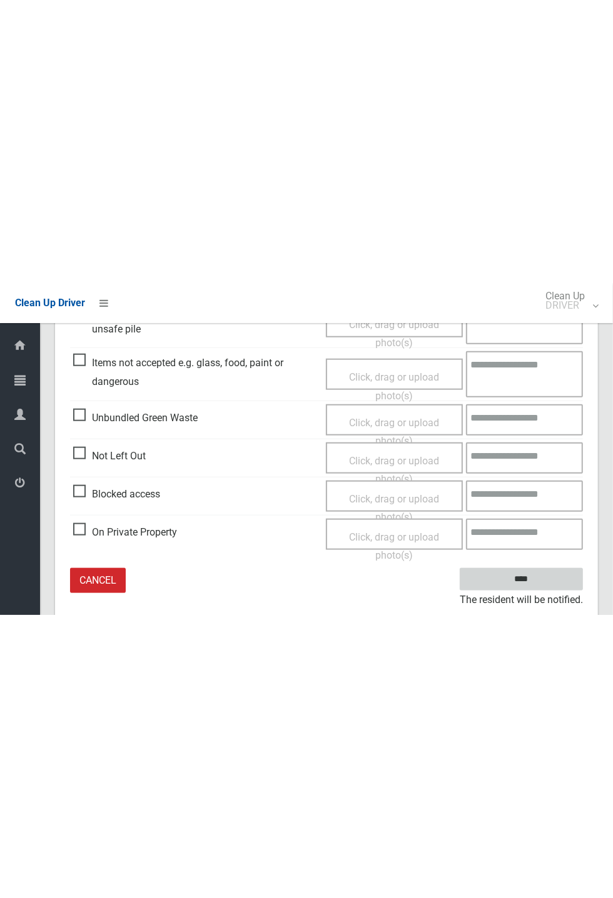
scroll to position [116, 0]
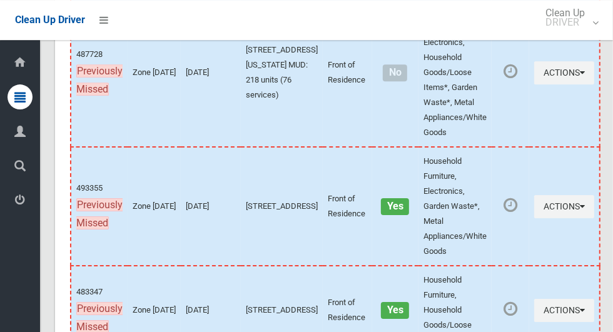
scroll to position [7439, 0]
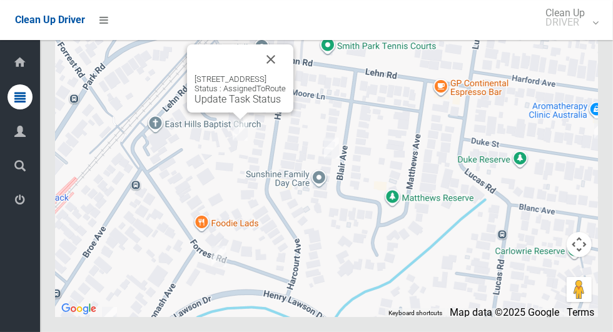
click at [218, 105] on link "Update Task Status" at bounding box center [237, 99] width 86 height 12
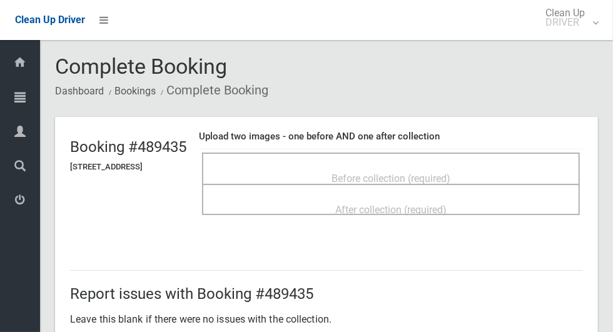
click at [336, 167] on div "Before collection (required)" at bounding box center [391, 177] width 350 height 23
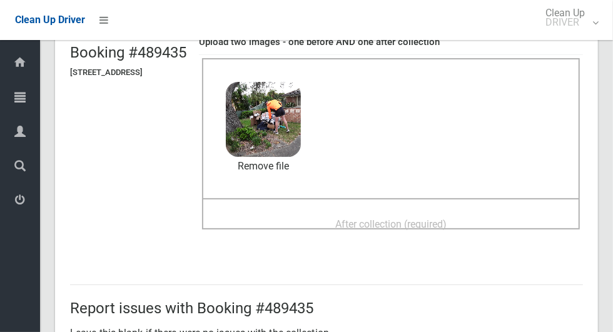
scroll to position [108, 0]
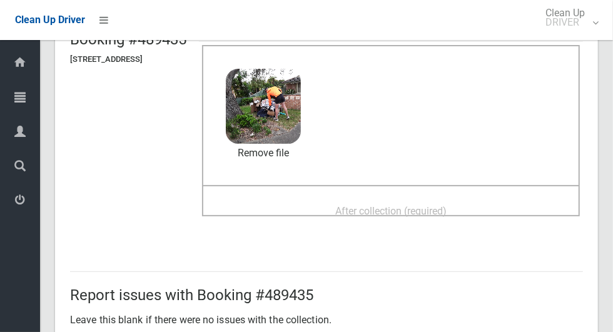
click at [389, 211] on span "After collection (required)" at bounding box center [390, 211] width 111 height 12
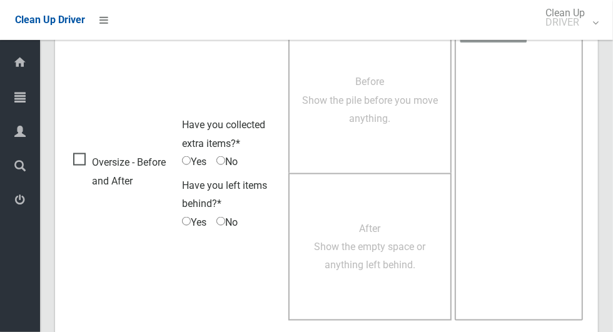
scroll to position [1023, 0]
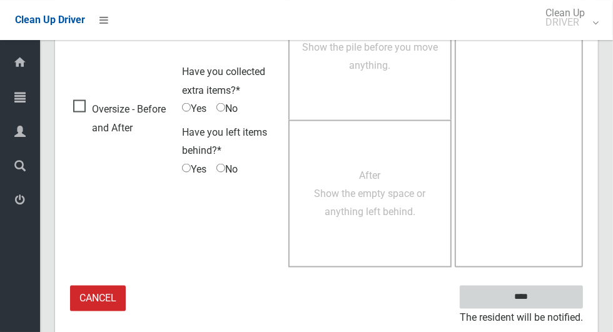
click at [543, 293] on input "****" at bounding box center [520, 297] width 123 height 23
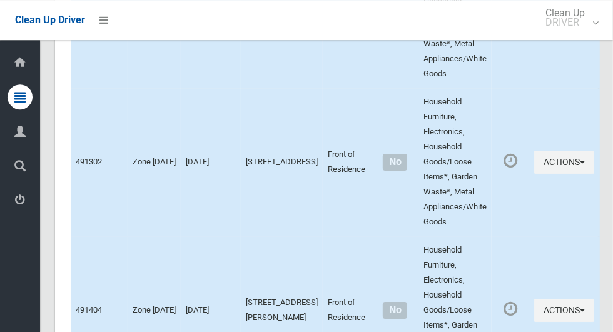
scroll to position [7439, 0]
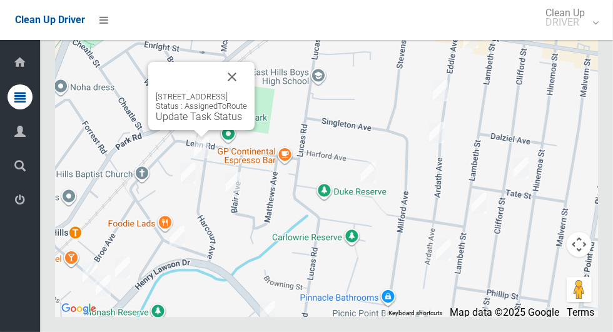
click at [188, 123] on div "[STREET_ADDRESS] Status : AssignedToRoute Update Task Status" at bounding box center [201, 107] width 91 height 31
click at [194, 123] on link "Update Task Status" at bounding box center [199, 117] width 86 height 12
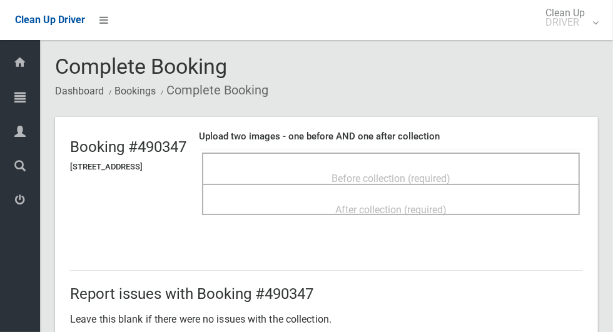
click at [301, 166] on div "Before collection (required)" at bounding box center [391, 177] width 350 height 23
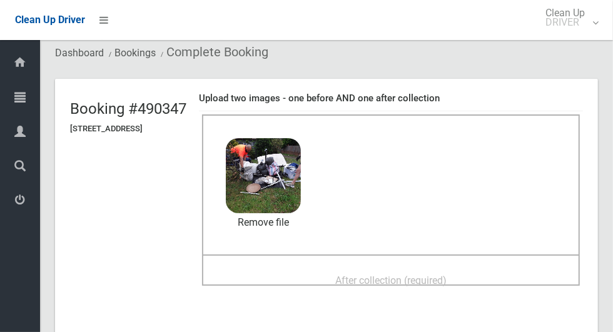
scroll to position [50, 0]
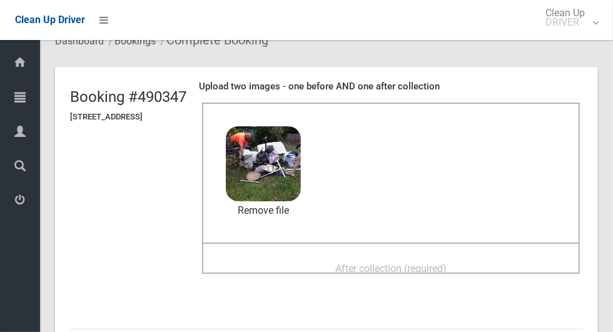
click at [353, 270] on span "After collection (required)" at bounding box center [390, 269] width 111 height 12
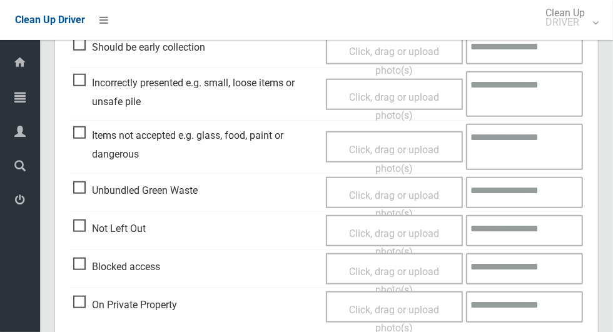
scroll to position [1023, 0]
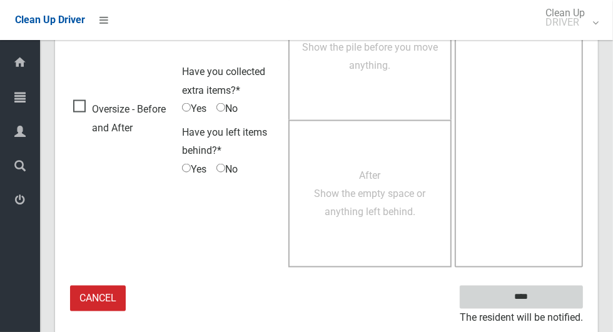
click at [543, 301] on input "****" at bounding box center [520, 297] width 123 height 23
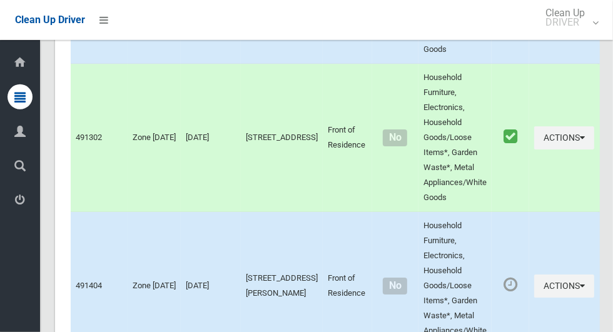
scroll to position [7439, 0]
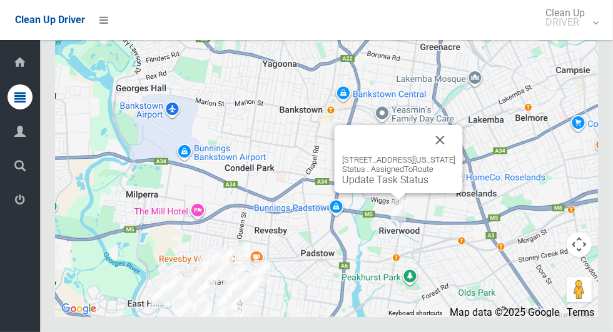
click at [455, 155] on button "Close" at bounding box center [440, 140] width 30 height 30
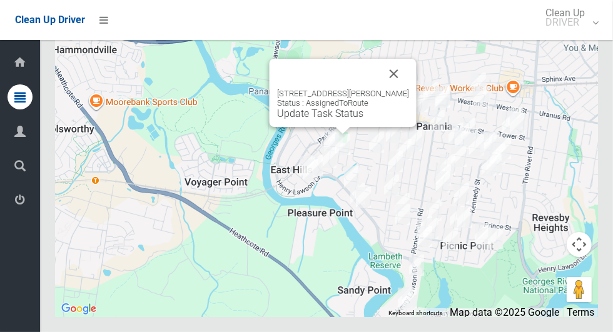
click at [339, 119] on link "Update Task Status" at bounding box center [320, 114] width 86 height 12
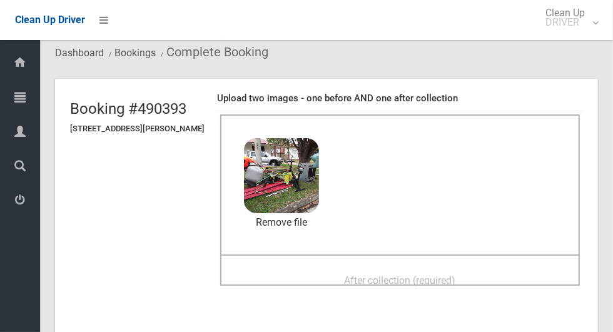
scroll to position [41, 0]
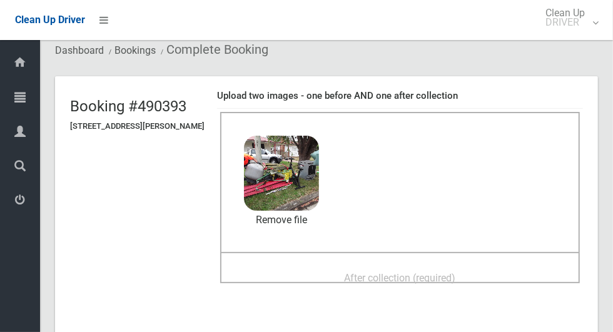
click at [356, 276] on span "After collection (required)" at bounding box center [399, 278] width 111 height 12
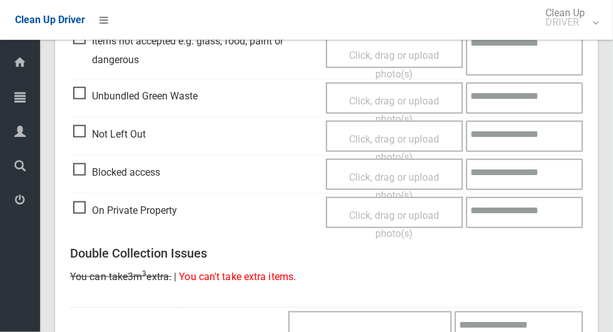
scroll to position [1023, 0]
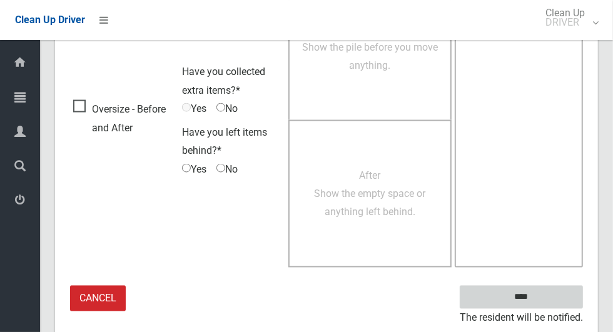
click at [543, 293] on input "****" at bounding box center [520, 297] width 123 height 23
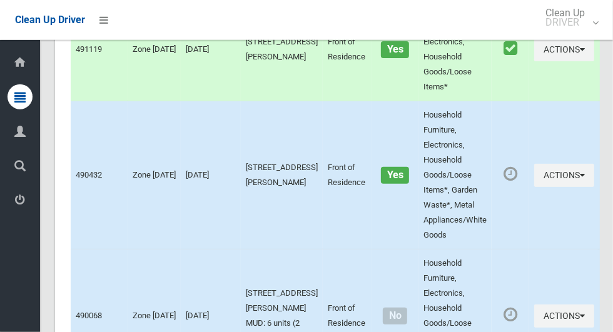
scroll to position [7439, 0]
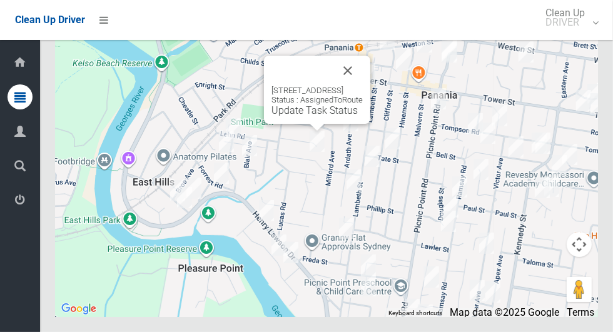
click at [363, 86] on button "Close" at bounding box center [348, 71] width 30 height 30
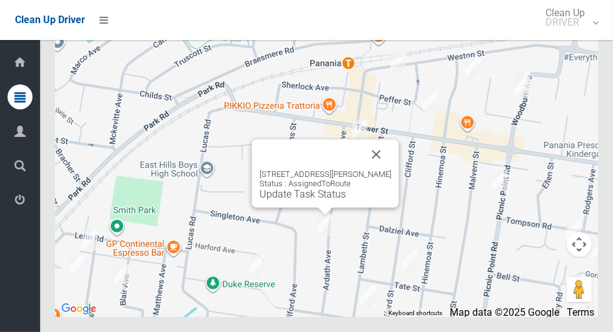
click at [383, 169] on button "Close" at bounding box center [376, 154] width 30 height 30
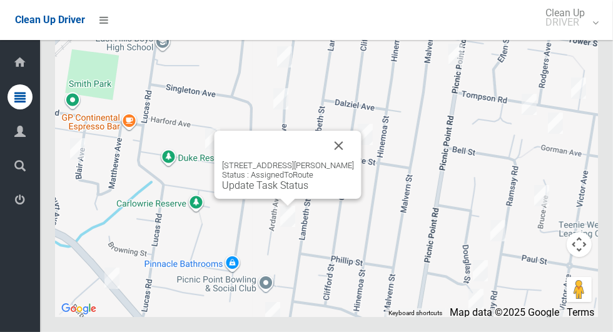
click at [343, 161] on button "Close" at bounding box center [339, 146] width 30 height 30
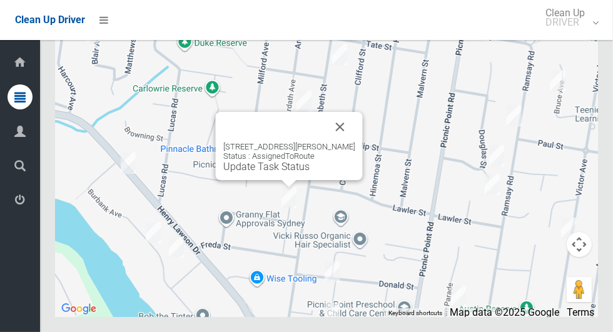
click at [334, 142] on button "Close" at bounding box center [340, 127] width 30 height 30
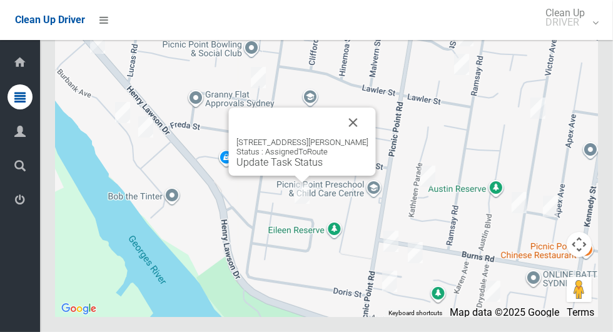
click at [367, 138] on button "Close" at bounding box center [353, 123] width 30 height 30
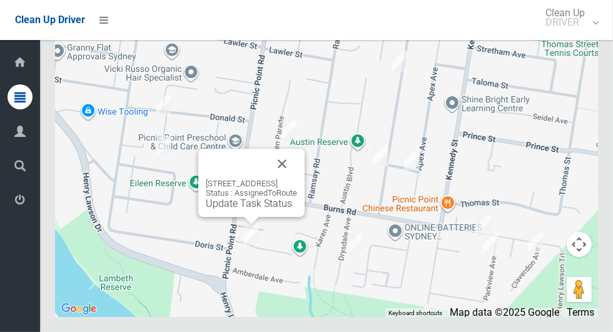
click at [297, 179] on button "Close" at bounding box center [282, 164] width 30 height 30
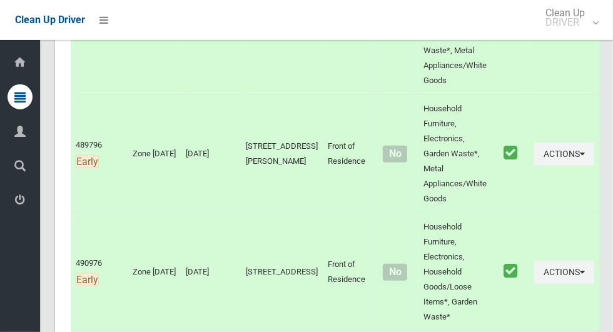
scroll to position [0, 0]
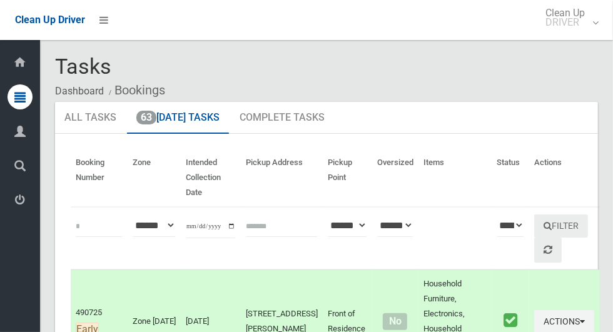
click at [581, 204] on th "Actions" at bounding box center [564, 178] width 71 height 58
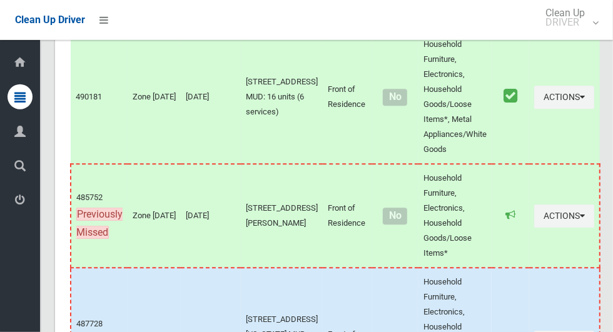
scroll to position [7439, 0]
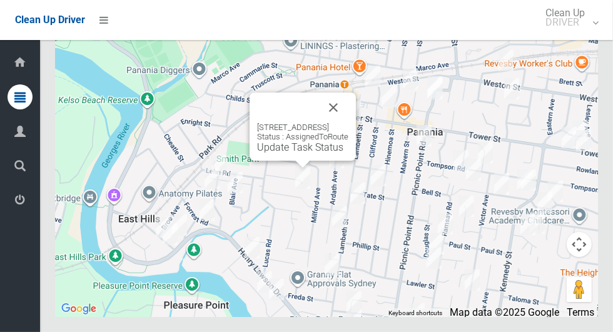
click at [293, 153] on link "Update Task Status" at bounding box center [300, 147] width 86 height 12
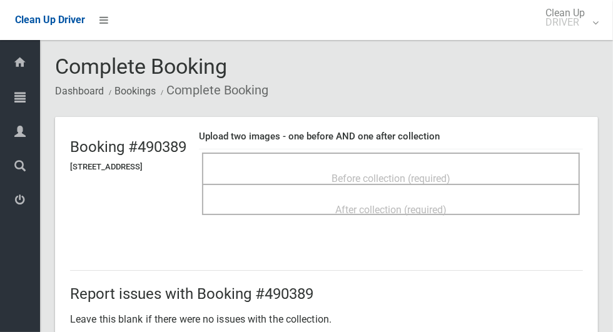
click at [426, 173] on span "Before collection (required)" at bounding box center [390, 179] width 119 height 12
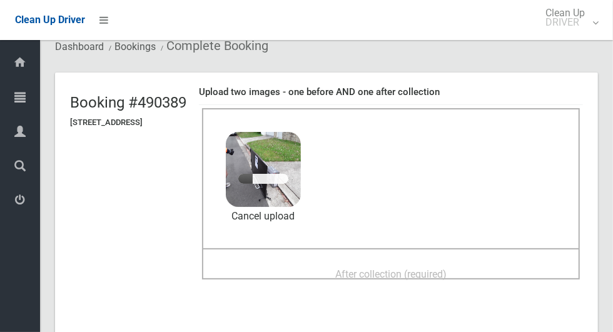
scroll to position [44, 0]
click at [409, 276] on span "After collection (required)" at bounding box center [390, 275] width 111 height 12
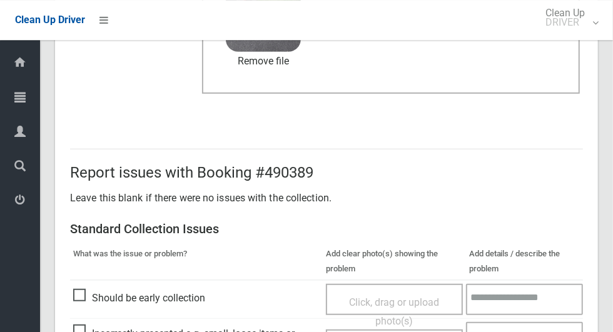
scroll to position [1023, 0]
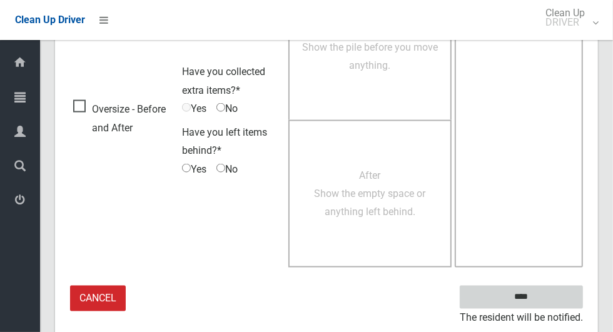
click at [546, 296] on input "****" at bounding box center [520, 297] width 123 height 23
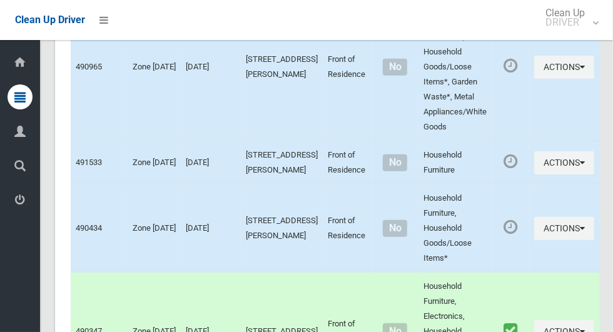
scroll to position [7439, 0]
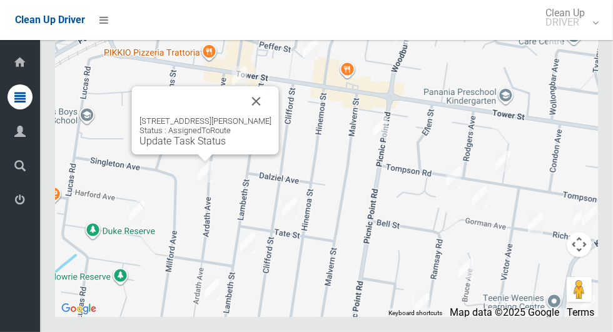
click at [250, 116] on button "Close" at bounding box center [256, 101] width 30 height 30
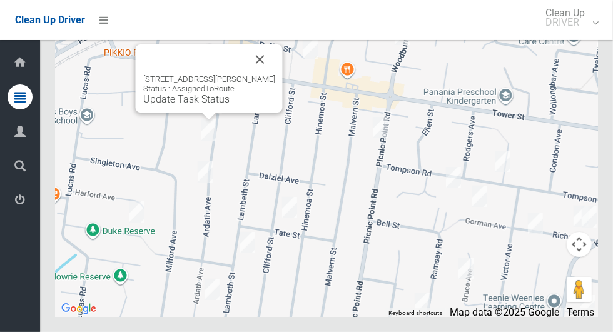
click at [262, 74] on button "Close" at bounding box center [260, 59] width 30 height 30
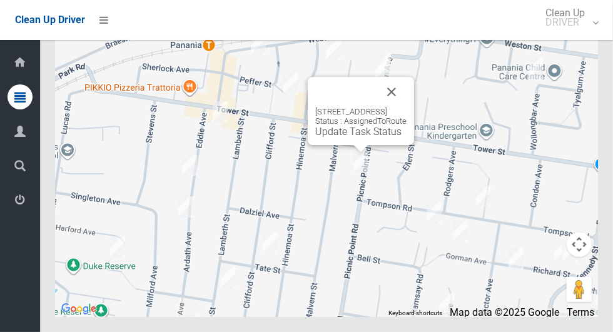
click at [406, 107] on button "Close" at bounding box center [391, 92] width 30 height 30
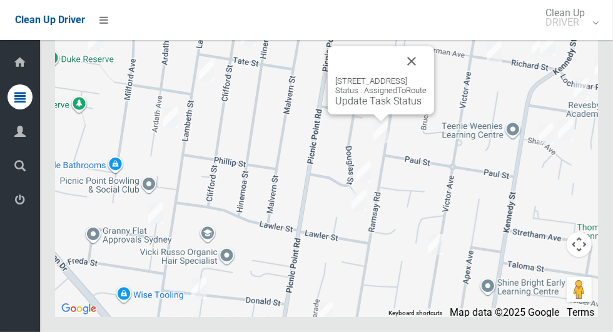
click at [426, 76] on button "Close" at bounding box center [411, 61] width 30 height 30
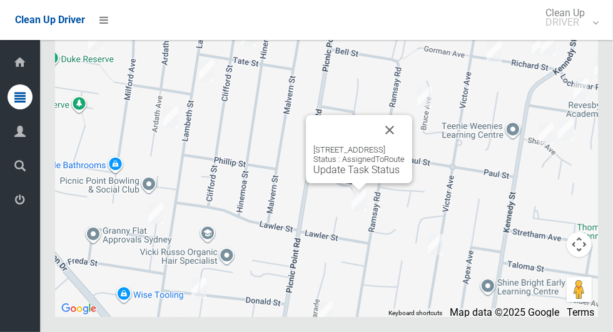
click at [404, 145] on button "Close" at bounding box center [389, 130] width 30 height 30
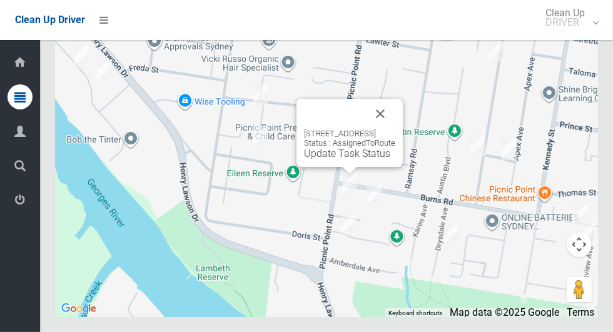
click at [395, 129] on button "Close" at bounding box center [380, 114] width 30 height 30
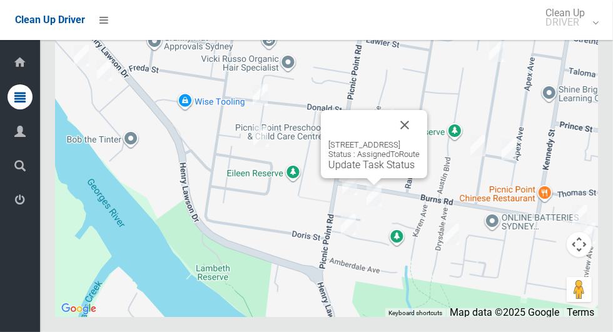
click at [419, 140] on button "Close" at bounding box center [404, 125] width 30 height 30
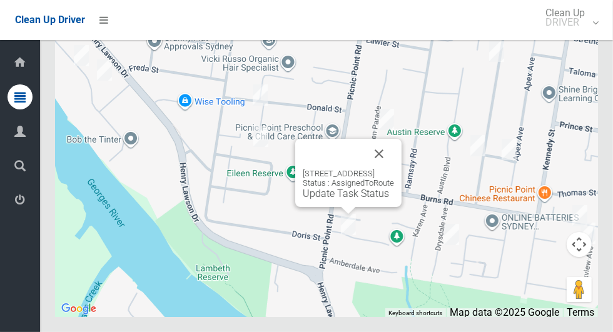
click at [394, 169] on button "Close" at bounding box center [379, 154] width 30 height 30
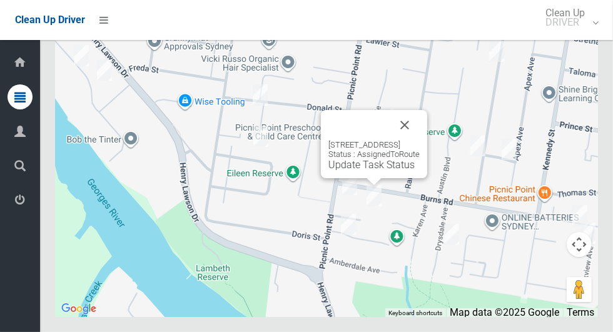
click at [419, 140] on button "Close" at bounding box center [404, 125] width 30 height 30
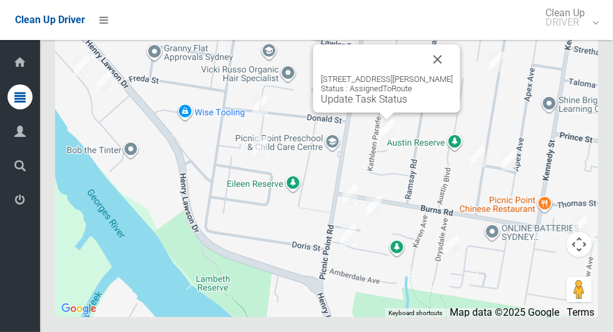
click at [451, 74] on button "Close" at bounding box center [438, 59] width 30 height 30
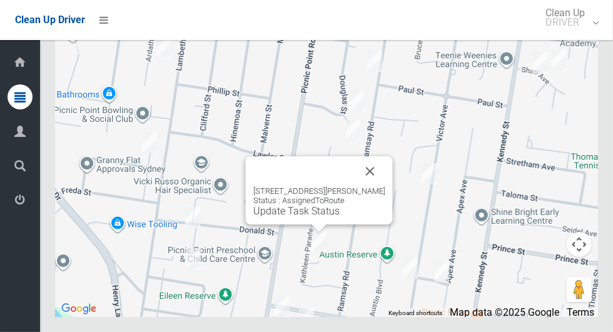
click at [385, 186] on button "Close" at bounding box center [370, 171] width 30 height 30
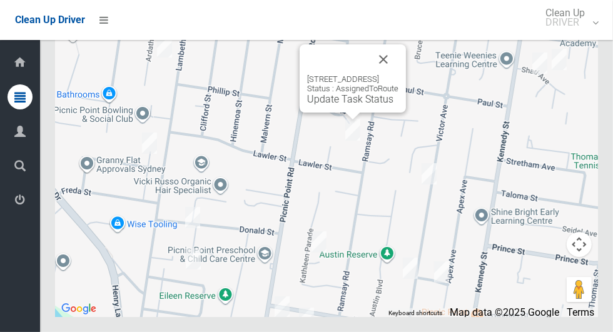
click at [398, 74] on button "Close" at bounding box center [383, 59] width 30 height 30
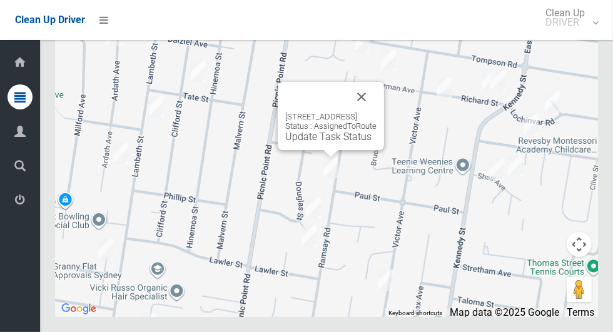
click at [376, 112] on button "Close" at bounding box center [361, 97] width 30 height 30
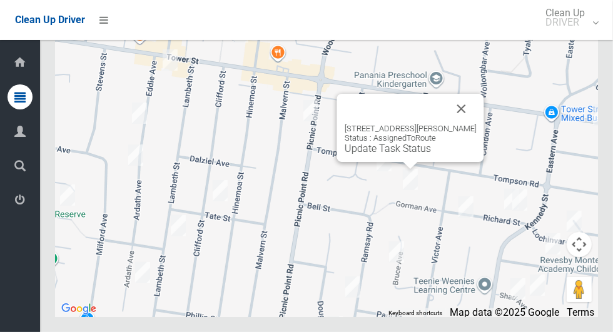
click at [454, 124] on button "Close" at bounding box center [461, 109] width 30 height 30
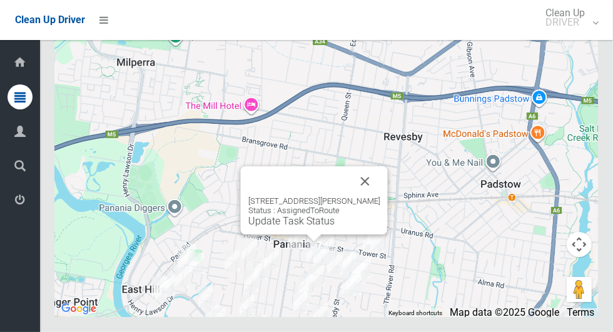
click at [380, 196] on button "Close" at bounding box center [365, 181] width 30 height 30
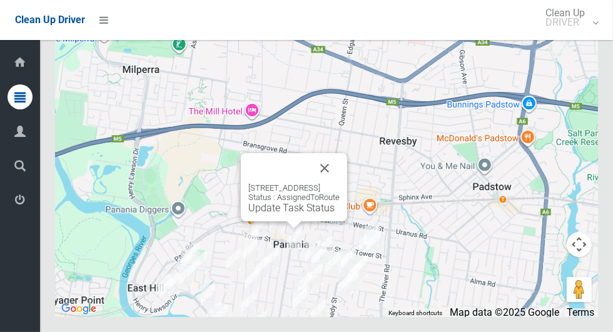
click at [283, 214] on div "16 Picnic Point Road, PANANIA NSW 2213 Status : AssignedToRoute Update Task Sta…" at bounding box center [293, 198] width 91 height 31
click at [278, 214] on link "Update Task Status" at bounding box center [291, 208] width 86 height 12
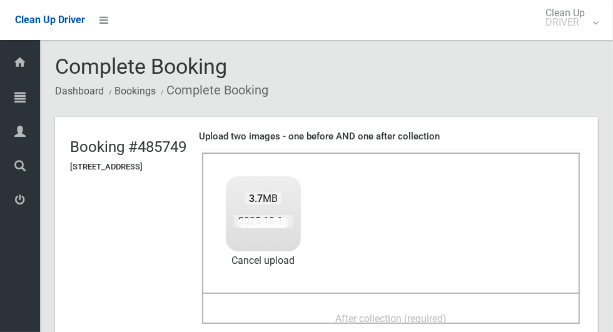
scroll to position [17, 0]
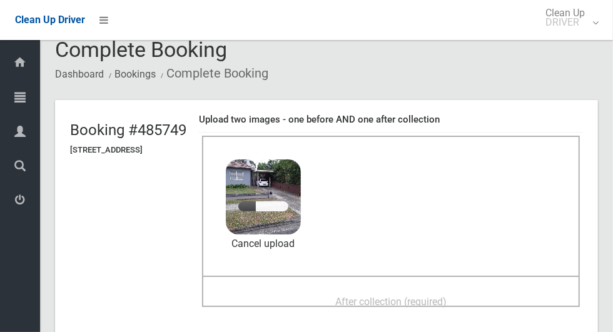
click at [398, 296] on span "After collection (required)" at bounding box center [390, 302] width 111 height 12
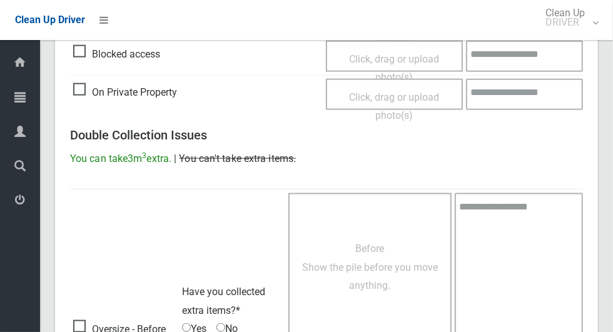
scroll to position [1023, 0]
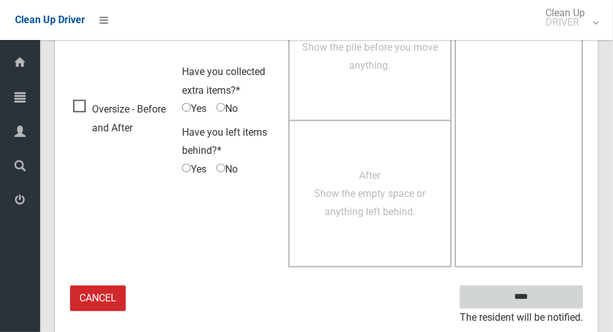
click at [546, 292] on input "****" at bounding box center [520, 297] width 123 height 23
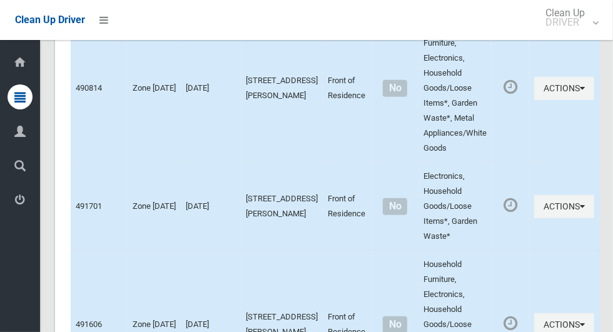
scroll to position [7439, 0]
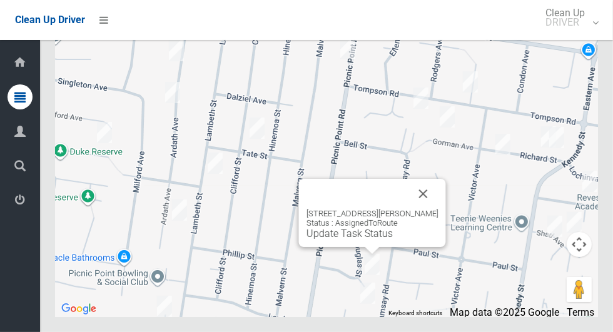
click at [428, 209] on button "Close" at bounding box center [423, 194] width 30 height 30
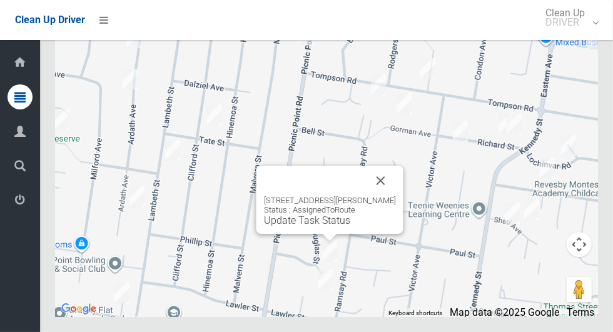
click at [308, 226] on link "Update Task Status" at bounding box center [307, 220] width 86 height 12
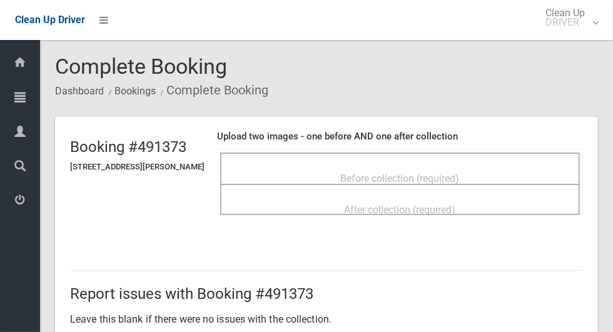
click at [403, 173] on span "Before collection (required)" at bounding box center [400, 179] width 119 height 12
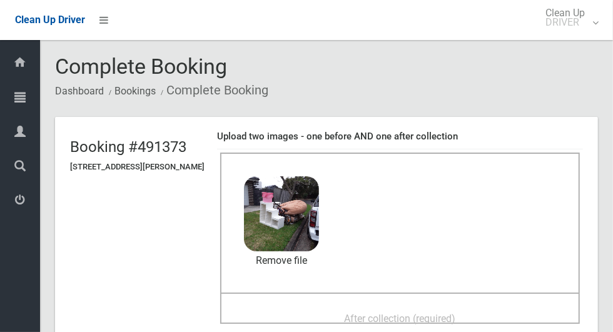
click at [363, 313] on span "After collection (required)" at bounding box center [399, 319] width 111 height 12
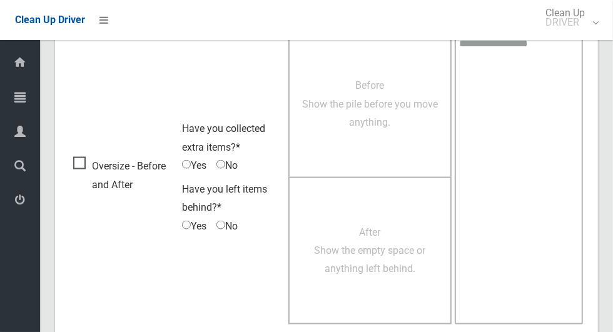
scroll to position [1023, 0]
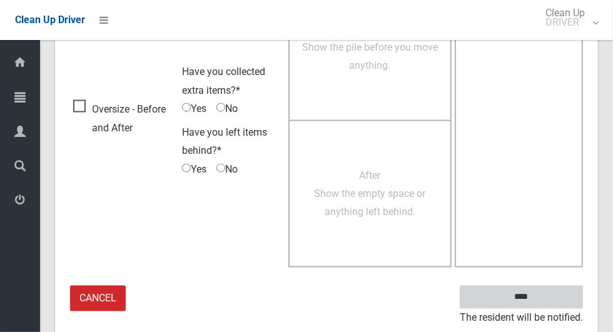
click at [528, 288] on input "****" at bounding box center [520, 297] width 123 height 23
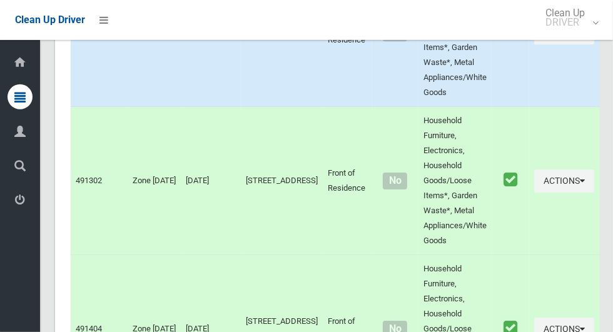
scroll to position [7439, 0]
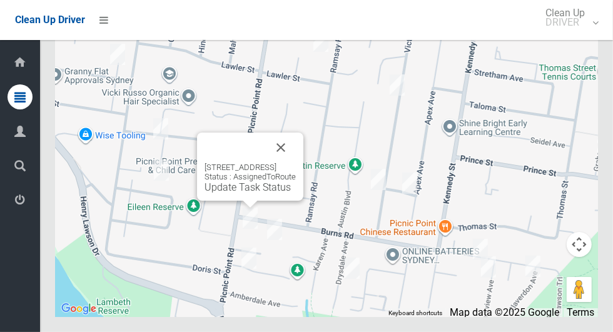
click at [296, 163] on button "Close" at bounding box center [281, 148] width 30 height 30
click at [216, 193] on link "Update Task Status" at bounding box center [247, 187] width 86 height 12
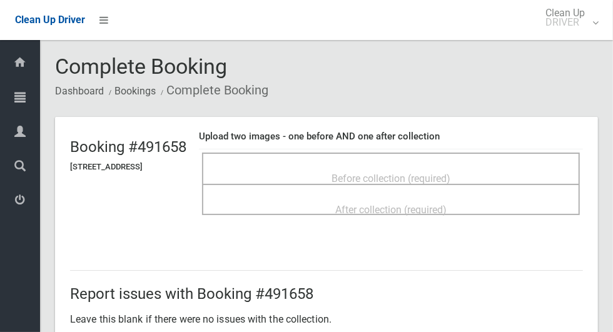
click at [369, 173] on span "Before collection (required)" at bounding box center [390, 179] width 119 height 12
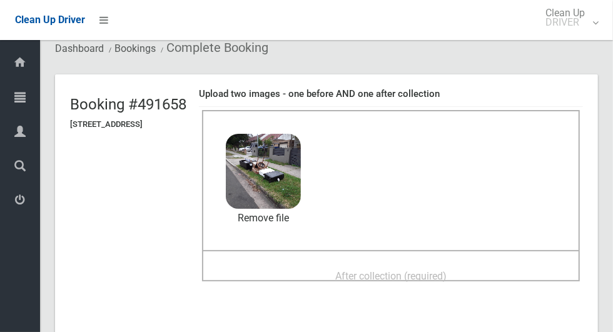
scroll to position [64, 0]
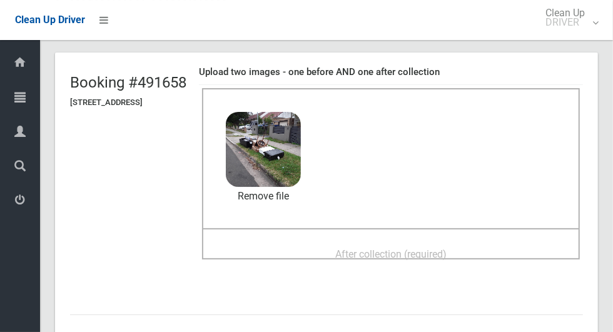
click at [370, 255] on span "After collection (required)" at bounding box center [390, 254] width 111 height 12
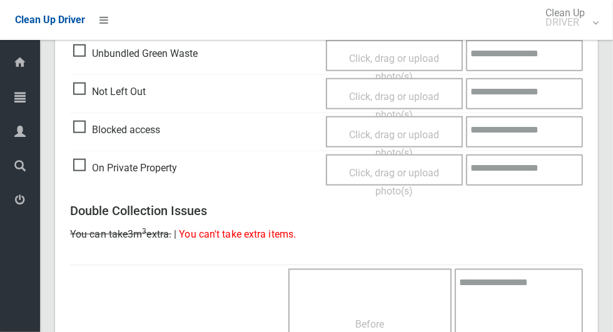
scroll to position [1023, 0]
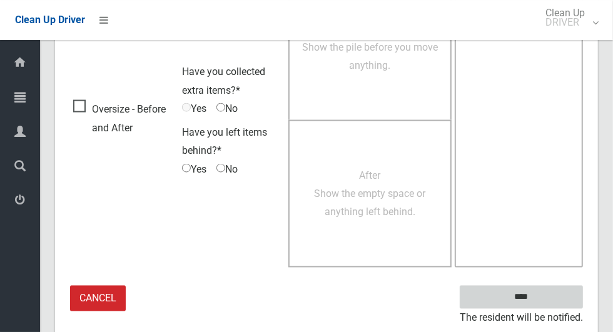
click at [543, 304] on input "****" at bounding box center [520, 297] width 123 height 23
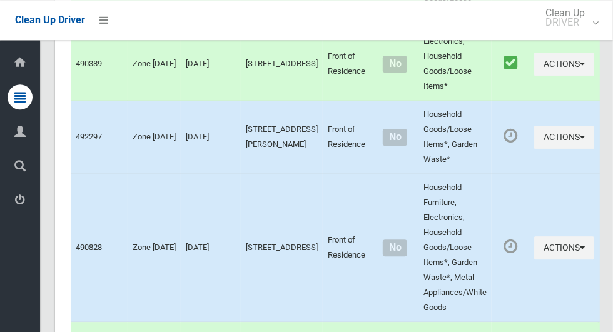
scroll to position [7439, 0]
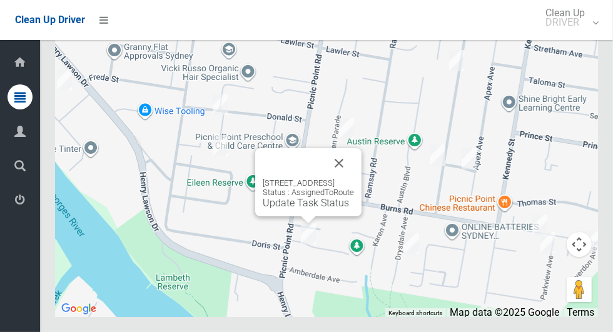
click at [285, 216] on div "19 Samoa Avenue, PICNIC POINT NSW 2213 Status : AssignedToRoute Update Task Sta…" at bounding box center [308, 182] width 106 height 68
click at [298, 209] on link "Update Task Status" at bounding box center [306, 203] width 86 height 12
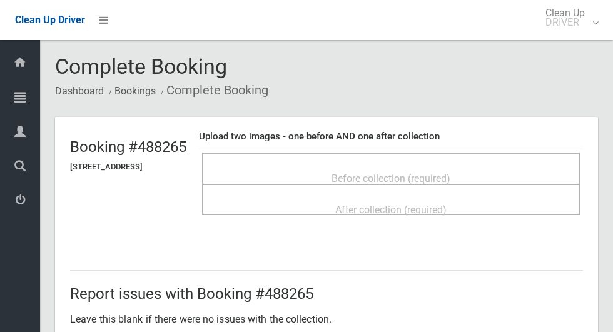
click at [373, 173] on span "Before collection (required)" at bounding box center [390, 179] width 119 height 12
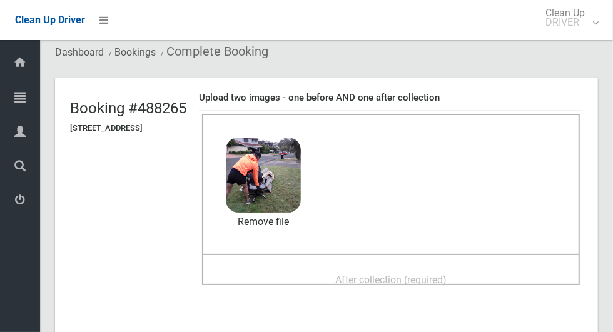
scroll to position [43, 0]
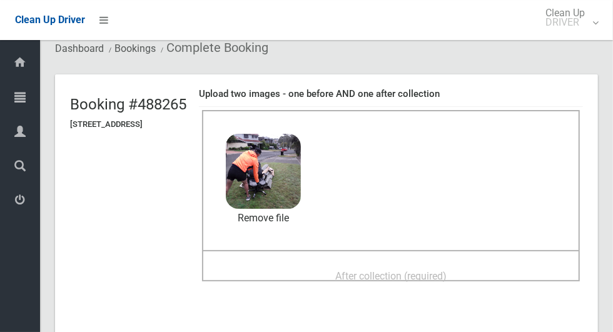
click at [396, 248] on div "Before collection (required) 2.3 MB 2025-10-1606.57.196300928337448089464.jpg C…" at bounding box center [391, 180] width 378 height 140
click at [391, 270] on span "After collection (required)" at bounding box center [390, 276] width 111 height 12
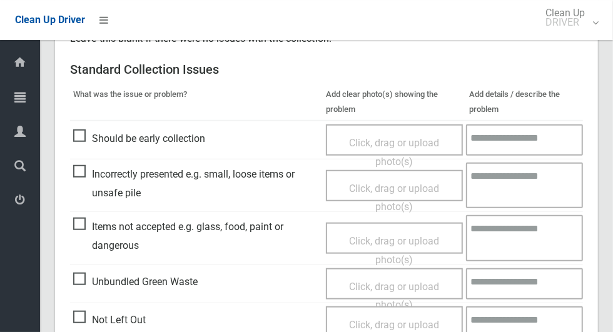
scroll to position [1023, 0]
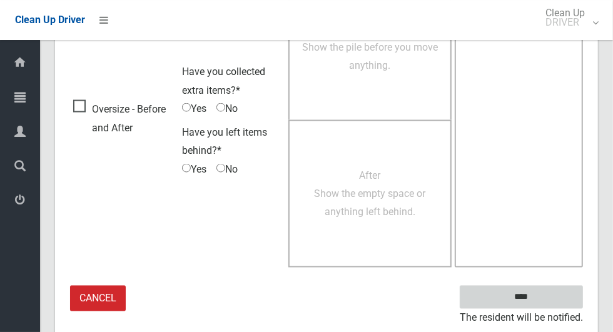
click at [543, 303] on input "****" at bounding box center [520, 297] width 123 height 23
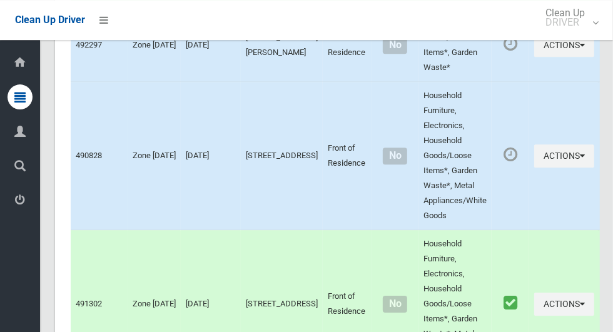
scroll to position [7439, 0]
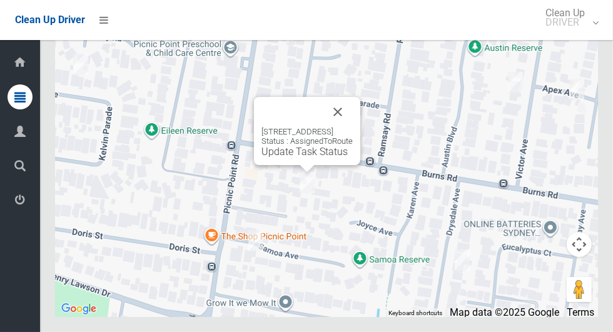
click at [355, 122] on div "101 Burns Road, PICNIC POINT NSW 2213 Status : AssignedToRoute Update Task Stat…" at bounding box center [326, 160] width 543 height 313
click at [353, 127] on button "Close" at bounding box center [338, 112] width 30 height 30
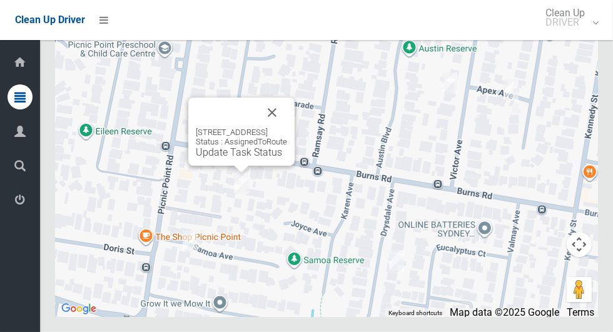
click at [221, 158] on link "Update Task Status" at bounding box center [239, 152] width 86 height 12
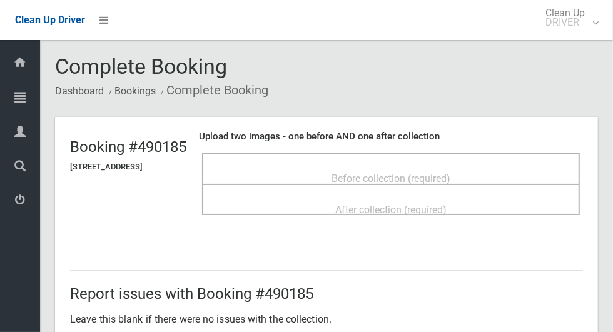
click at [450, 173] on span "Before collection (required)" at bounding box center [390, 179] width 119 height 12
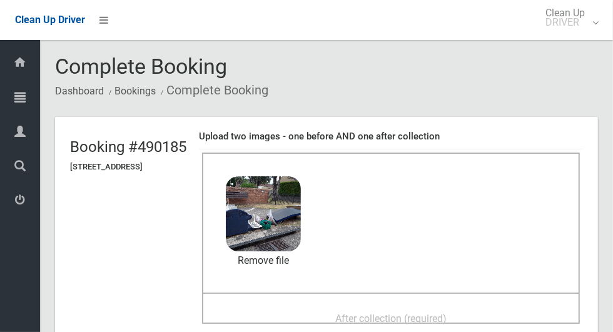
click at [338, 306] on div "After collection (required)" at bounding box center [391, 317] width 350 height 23
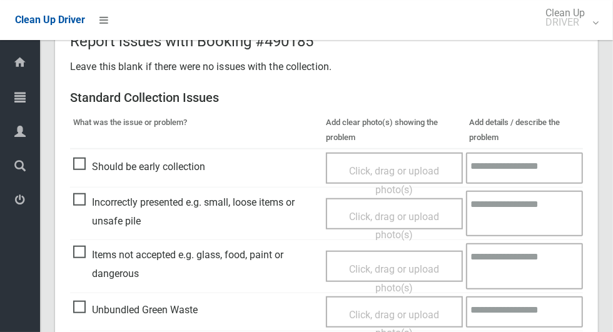
scroll to position [646, 0]
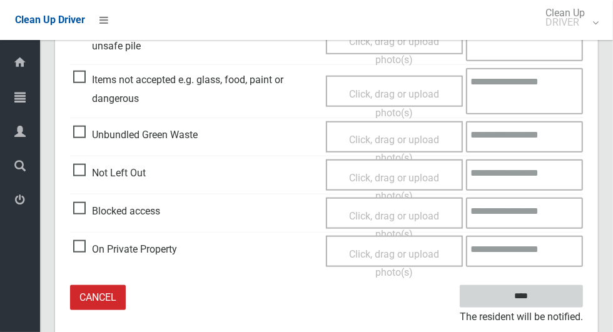
click at [543, 299] on input "****" at bounding box center [520, 296] width 123 height 23
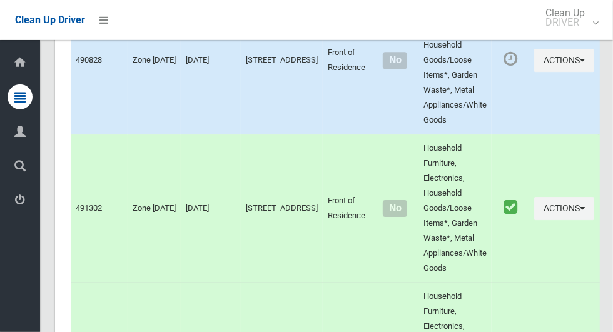
scroll to position [7439, 0]
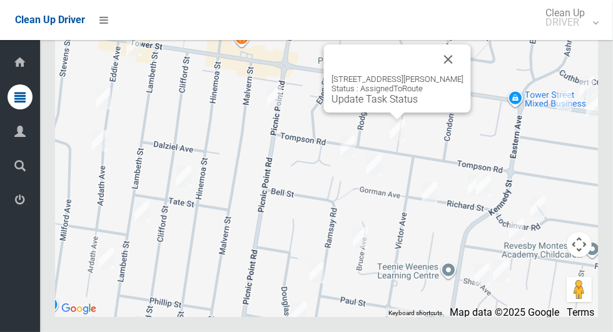
click at [458, 74] on button "Close" at bounding box center [448, 59] width 30 height 30
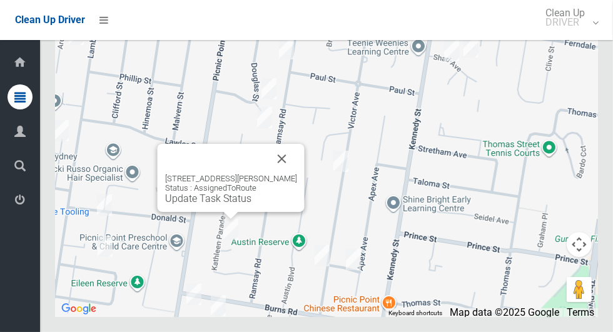
click at [199, 204] on link "Update Task Status" at bounding box center [208, 199] width 86 height 12
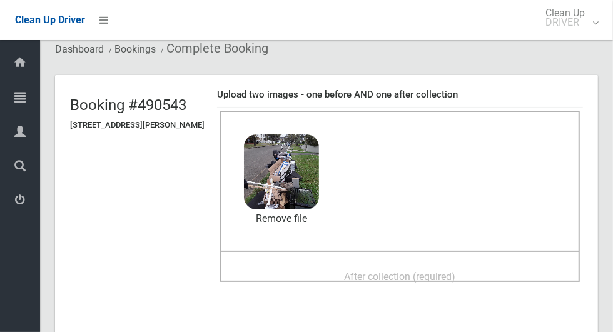
scroll to position [43, 0]
click at [359, 275] on span "After collection (required)" at bounding box center [399, 276] width 111 height 12
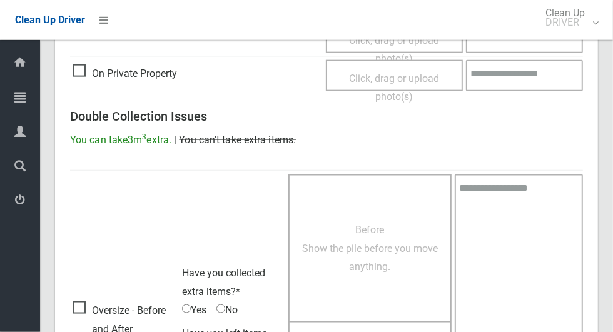
scroll to position [1023, 0]
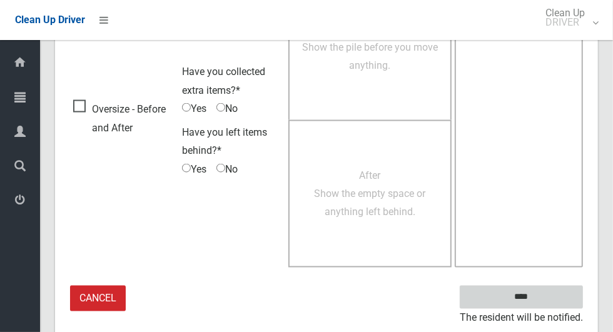
click at [520, 297] on input "****" at bounding box center [520, 297] width 123 height 23
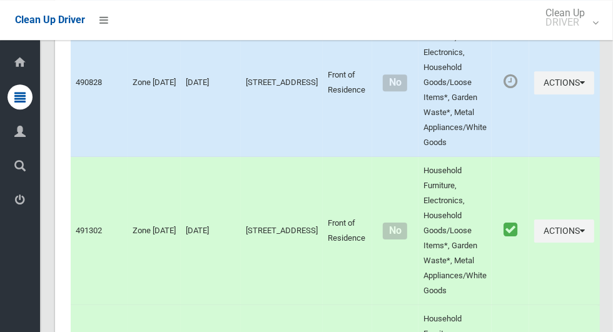
scroll to position [7439, 0]
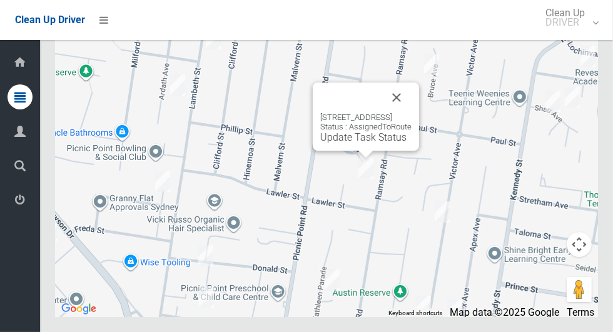
click at [411, 113] on button "Close" at bounding box center [396, 98] width 30 height 30
click at [349, 143] on link "Update Task Status" at bounding box center [363, 137] width 86 height 12
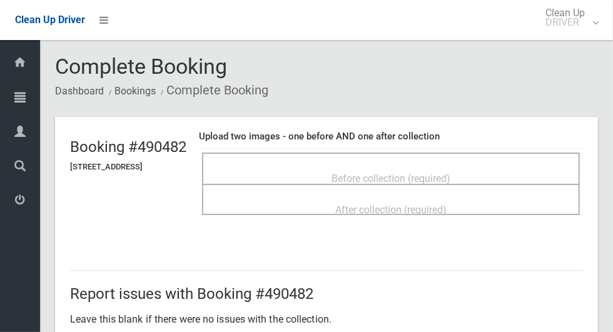
click at [370, 173] on span "Before collection (required)" at bounding box center [390, 179] width 119 height 12
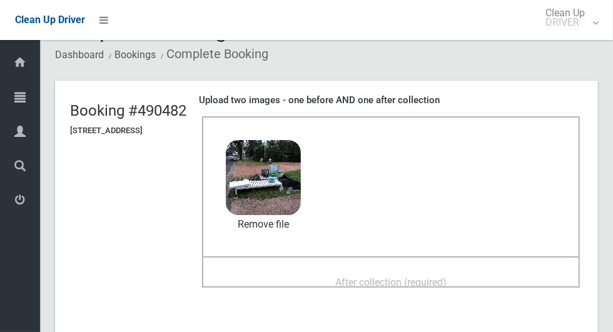
scroll to position [65, 0]
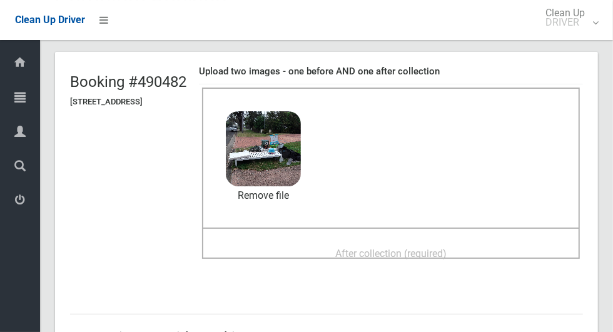
click at [326, 251] on div "After collection (required)" at bounding box center [391, 252] width 350 height 23
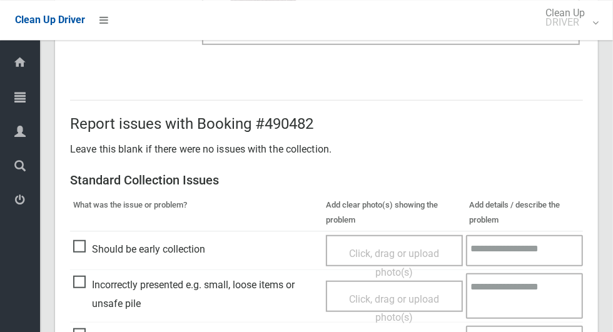
scroll to position [1023, 0]
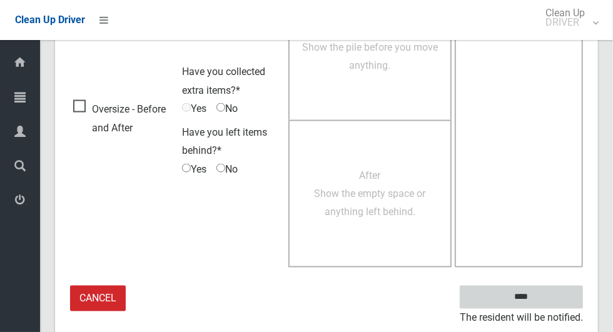
click at [544, 289] on input "****" at bounding box center [520, 297] width 123 height 23
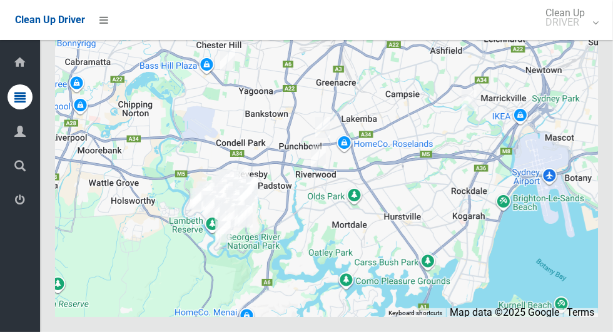
scroll to position [7439, 0]
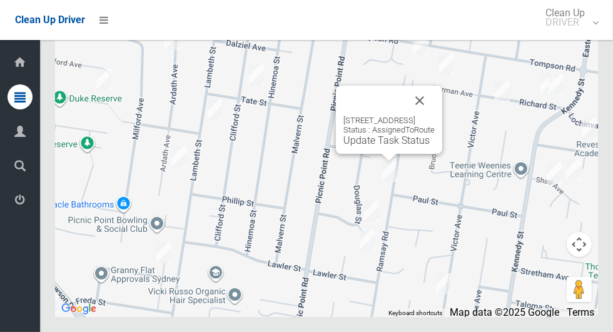
click at [431, 116] on button "Close" at bounding box center [419, 101] width 30 height 30
click at [434, 116] on button "Close" at bounding box center [419, 101] width 30 height 30
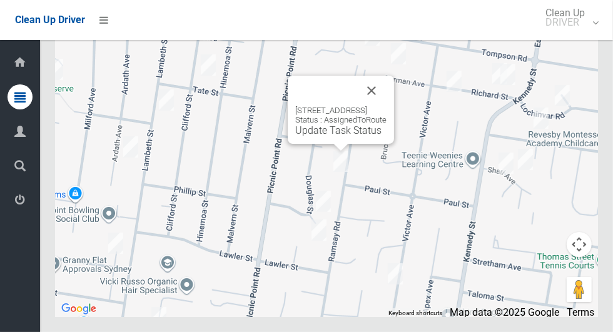
click at [333, 136] on link "Update Task Status" at bounding box center [338, 130] width 86 height 12
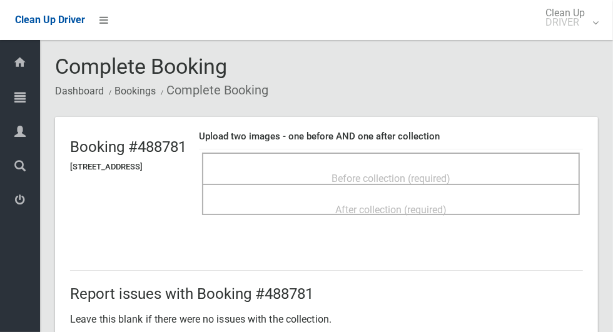
click at [376, 173] on span "Before collection (required)" at bounding box center [390, 179] width 119 height 12
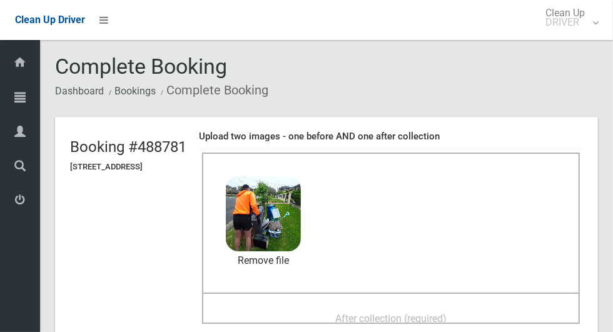
scroll to position [63, 0]
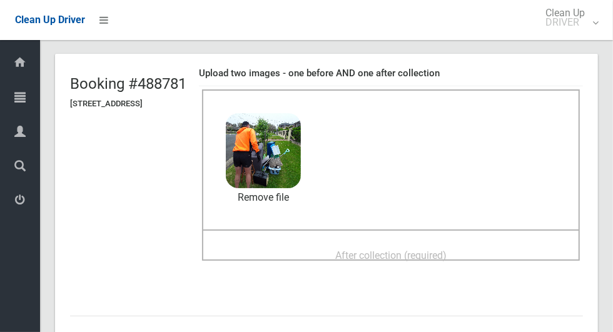
click at [348, 249] on span "After collection (required)" at bounding box center [390, 255] width 111 height 12
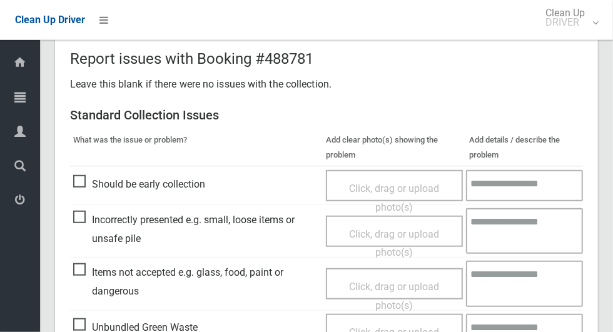
scroll to position [1023, 0]
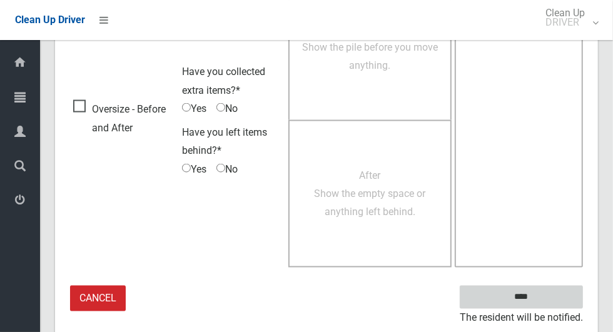
click at [543, 296] on input "****" at bounding box center [520, 297] width 123 height 23
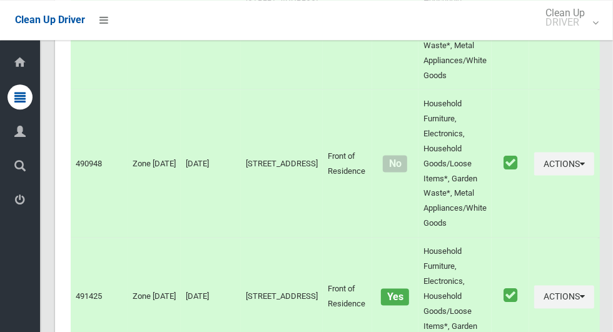
scroll to position [7439, 0]
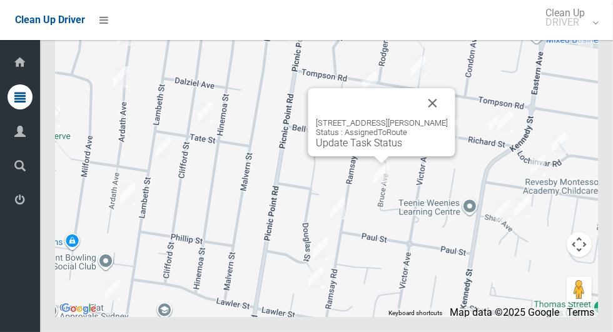
click at [444, 118] on button "Close" at bounding box center [433, 103] width 30 height 30
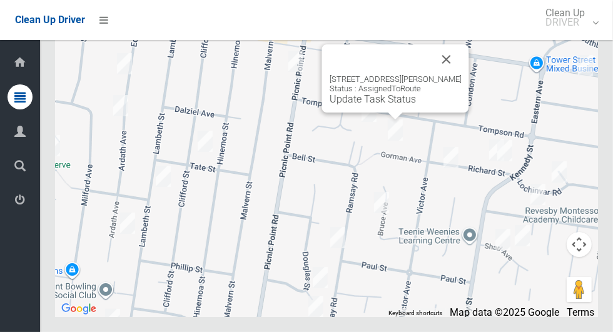
click at [451, 74] on button "Close" at bounding box center [446, 59] width 30 height 30
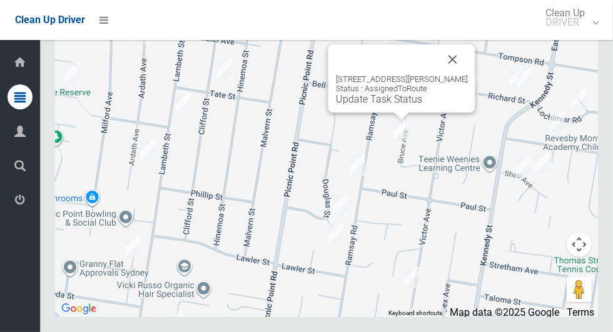
click at [383, 105] on div "19 Bruce Avenue, PANANIA NSW 2213 Status : AssignedToRoute Update Task Status" at bounding box center [402, 89] width 132 height 31
click at [383, 105] on link "Update Task Status" at bounding box center [379, 99] width 86 height 12
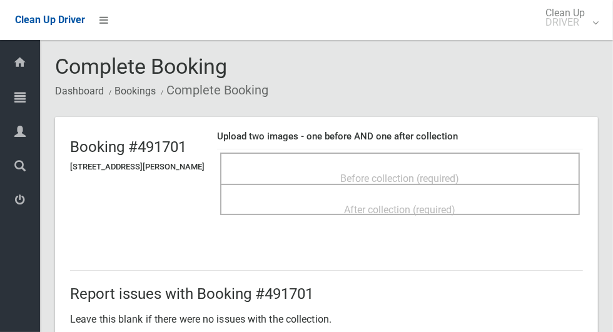
click at [343, 173] on span "Before collection (required)" at bounding box center [400, 179] width 119 height 12
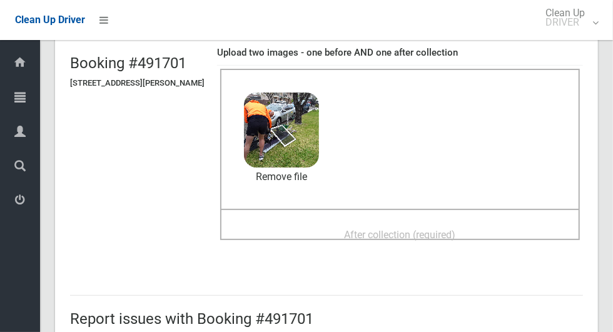
scroll to position [106, 0]
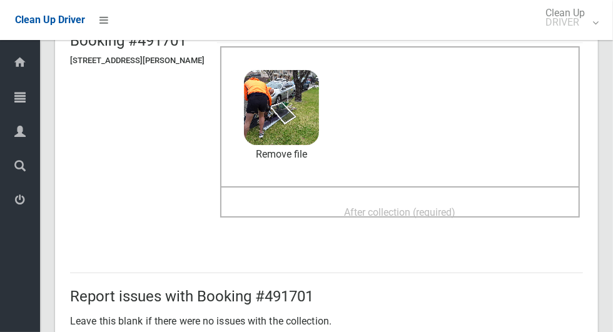
click at [404, 209] on span "After collection (required)" at bounding box center [399, 212] width 111 height 12
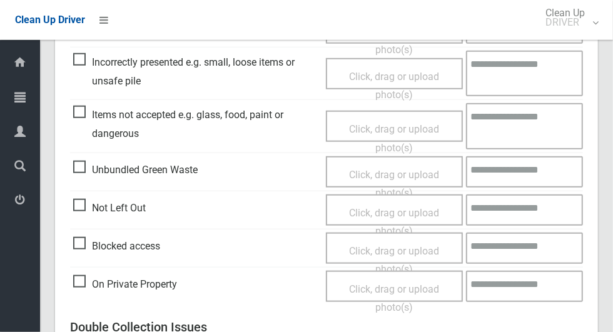
scroll to position [1023, 0]
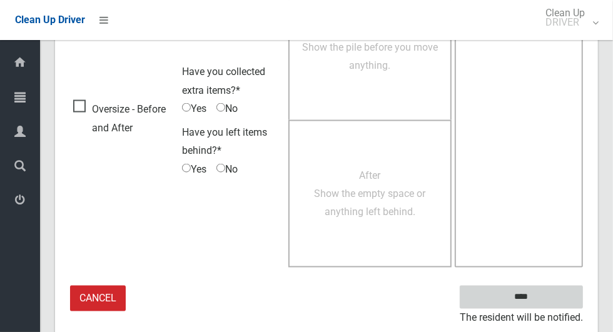
click at [543, 300] on input "****" at bounding box center [520, 297] width 123 height 23
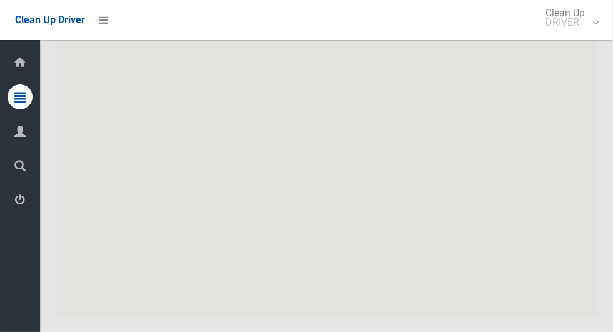
scroll to position [7439, 0]
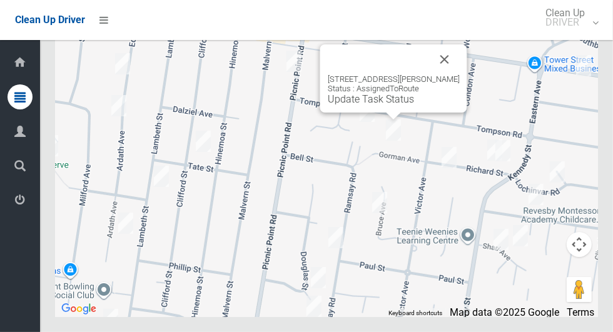
click at [459, 74] on button "Close" at bounding box center [444, 59] width 30 height 30
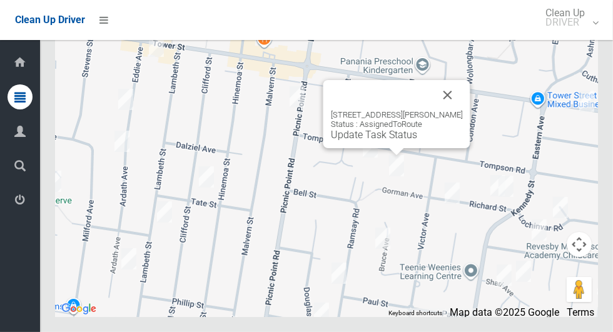
click at [382, 141] on link "Update Task Status" at bounding box center [374, 135] width 86 height 12
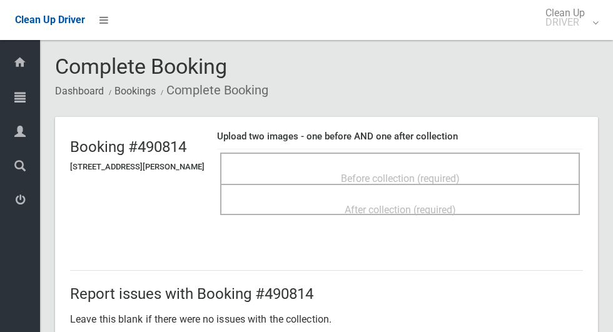
click at [370, 173] on span "Before collection (required)" at bounding box center [400, 179] width 119 height 12
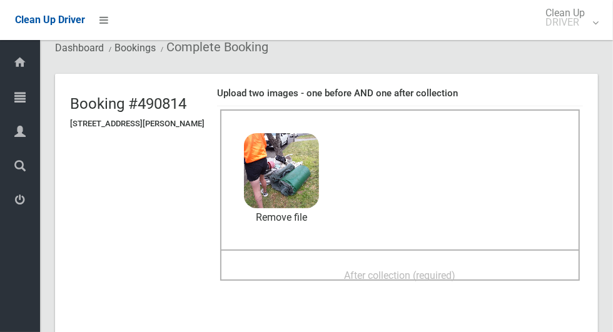
scroll to position [49, 0]
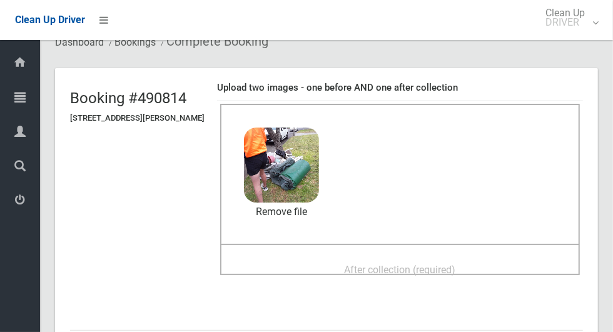
click at [364, 264] on span "After collection (required)" at bounding box center [399, 270] width 111 height 12
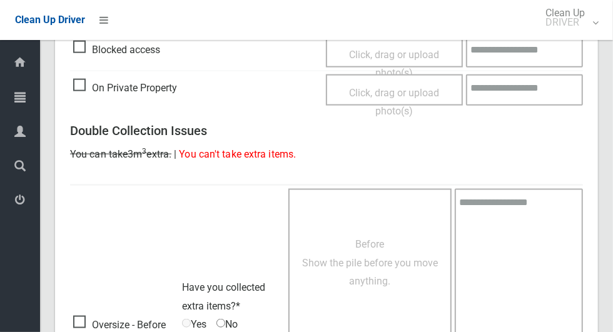
scroll to position [1023, 0]
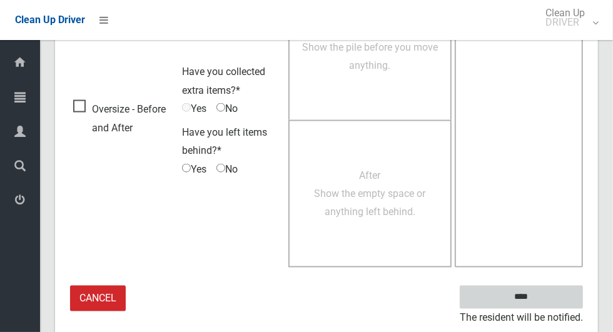
click at [543, 294] on input "****" at bounding box center [520, 297] width 123 height 23
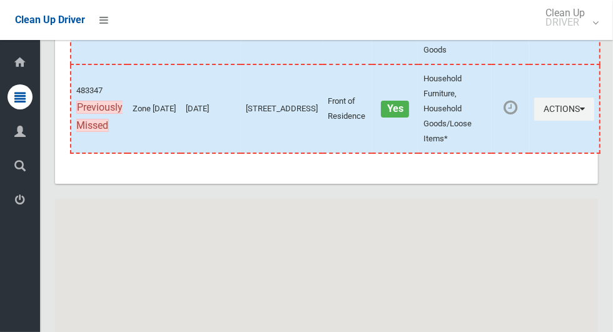
scroll to position [7439, 0]
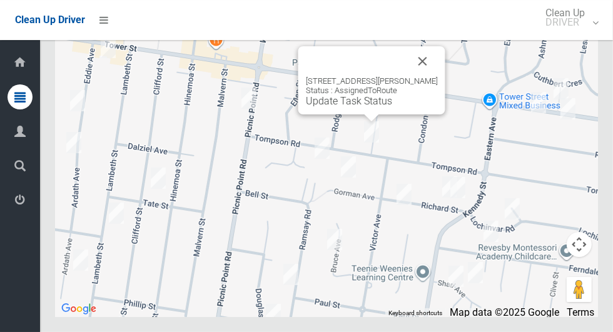
click at [363, 107] on div "116 Tompson Road, PANANIA NSW 2213 Status : AssignedToRoute Update Task Status" at bounding box center [372, 91] width 132 height 31
click at [355, 107] on link "Update Task Status" at bounding box center [349, 101] width 86 height 12
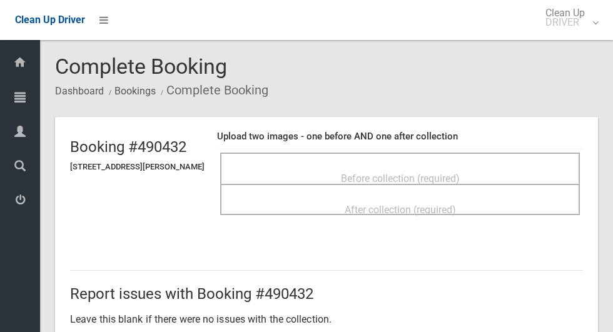
click at [388, 166] on div "Before collection (required)" at bounding box center [400, 177] width 332 height 23
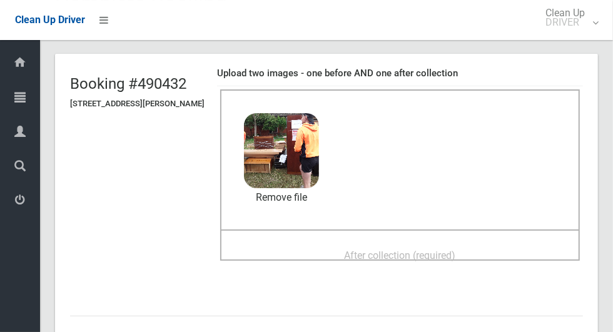
scroll to position [55, 0]
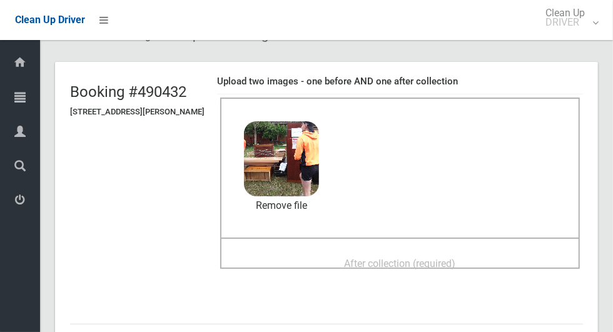
click at [403, 251] on div "After collection (required)" at bounding box center [400, 262] width 332 height 23
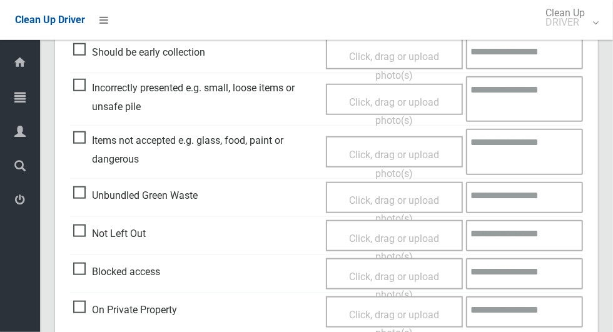
scroll to position [1023, 0]
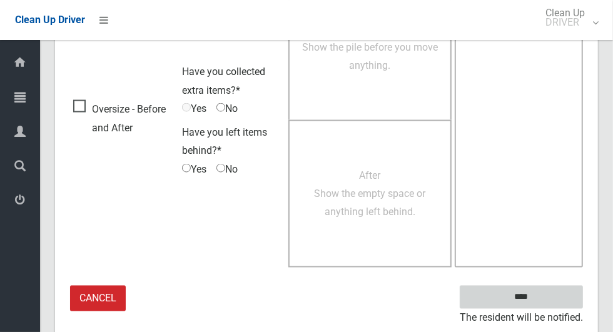
click at [543, 295] on input "****" at bounding box center [520, 297] width 123 height 23
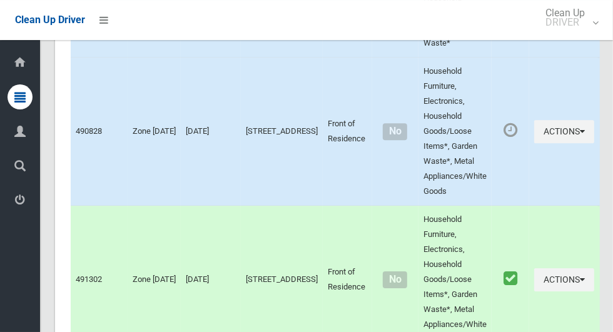
scroll to position [7439, 0]
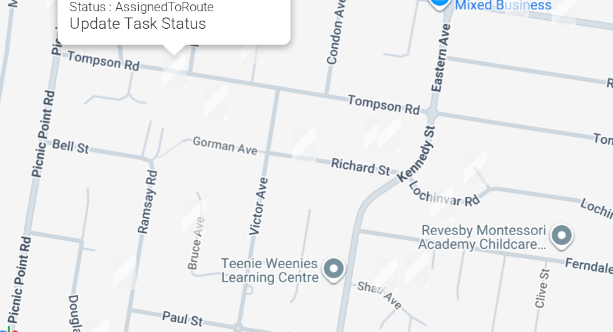
click at [180, 119] on div "[STREET_ADDRESS][PERSON_NAME] Status : AssignedToRoute Update Task Status" at bounding box center [194, 103] width 132 height 31
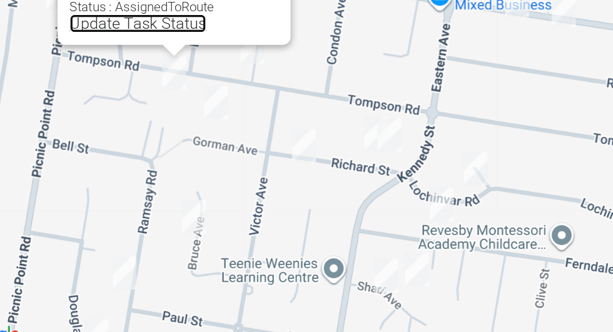
click at [170, 119] on link "Update Task Status" at bounding box center [171, 113] width 86 height 12
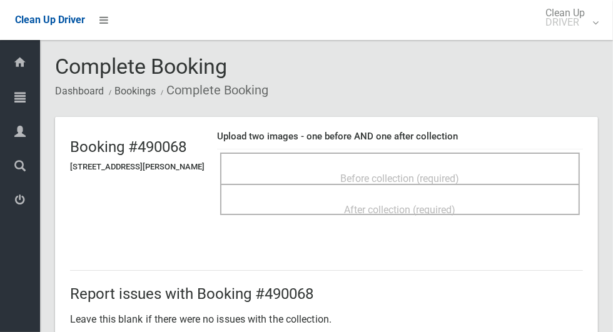
click at [396, 173] on span "Before collection (required)" at bounding box center [400, 179] width 119 height 12
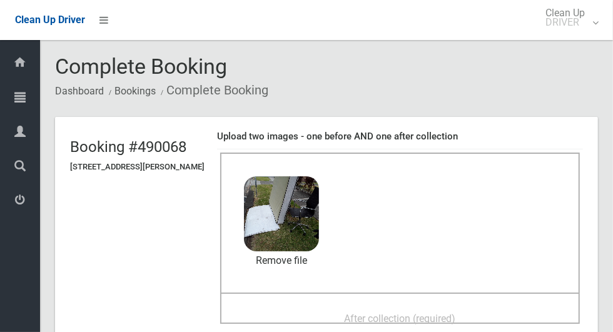
scroll to position [75, 0]
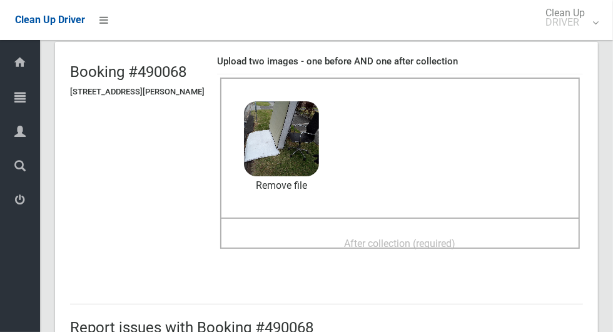
click at [391, 245] on span "After collection (required)" at bounding box center [399, 244] width 111 height 12
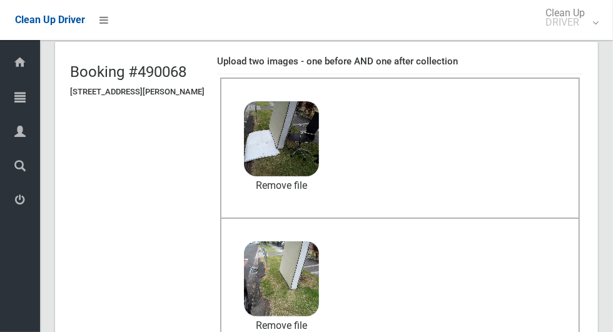
scroll to position [646, 0]
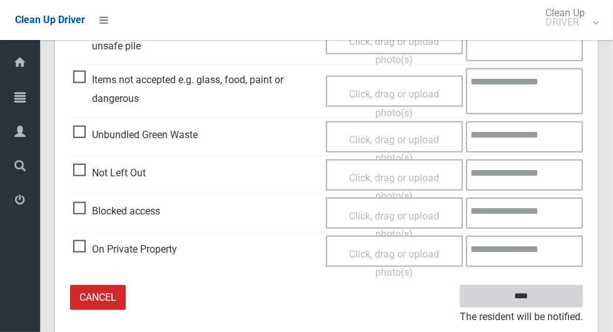
click at [548, 285] on input "****" at bounding box center [520, 296] width 123 height 23
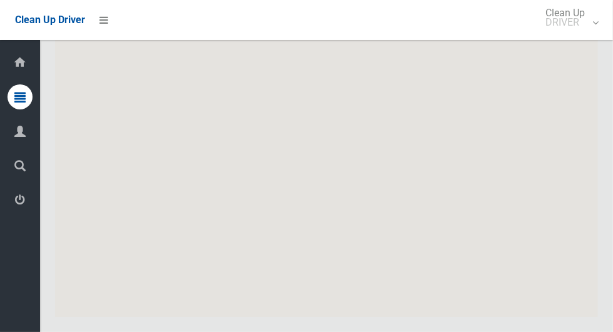
scroll to position [7439, 0]
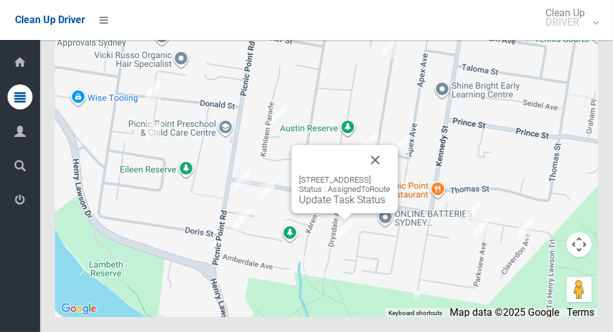
click at [390, 175] on button "Close" at bounding box center [375, 160] width 30 height 30
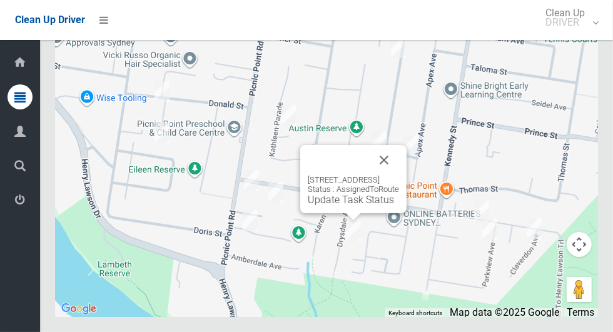
click at [399, 175] on button "Close" at bounding box center [384, 160] width 30 height 30
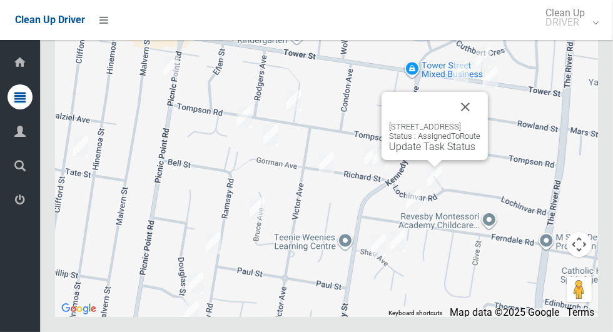
click at [480, 122] on button "Close" at bounding box center [465, 107] width 30 height 30
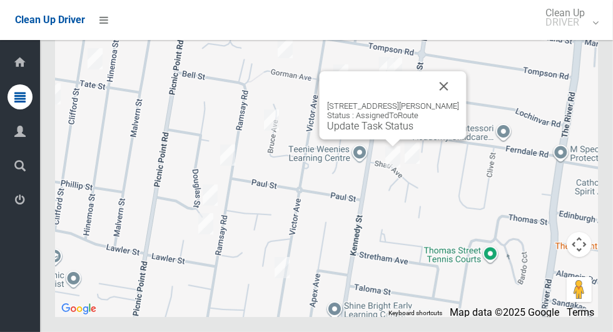
click at [459, 101] on button "Close" at bounding box center [444, 86] width 30 height 30
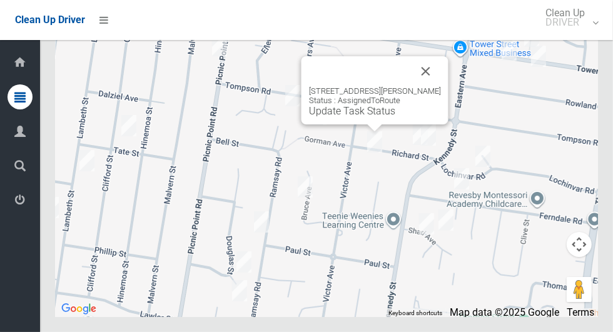
click at [426, 86] on button "Close" at bounding box center [426, 71] width 30 height 30
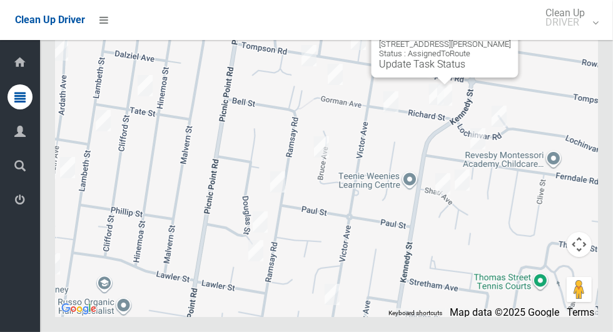
click at [508, 39] on button "Close" at bounding box center [496, 24] width 30 height 30
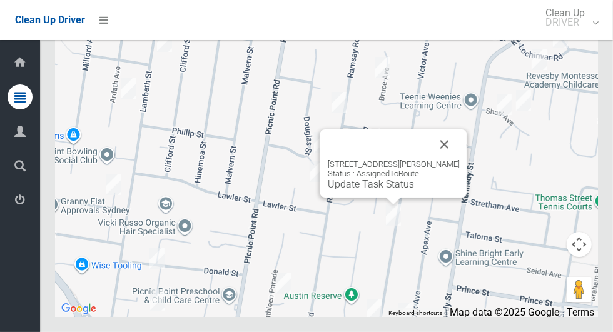
click at [453, 159] on button "Close" at bounding box center [444, 144] width 30 height 30
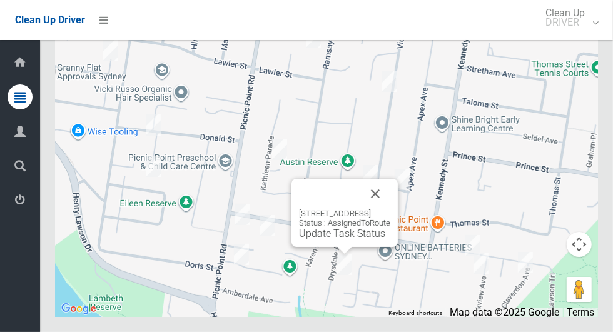
click at [390, 209] on button "Close" at bounding box center [375, 194] width 30 height 30
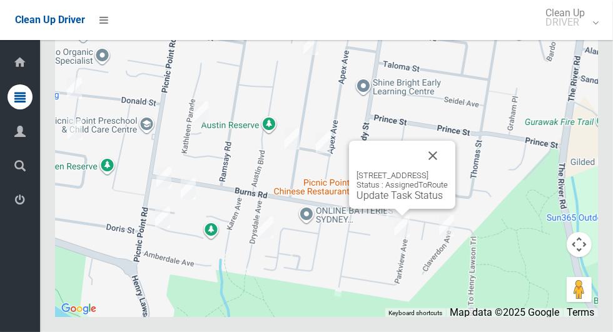
click at [448, 171] on button "Close" at bounding box center [433, 156] width 30 height 30
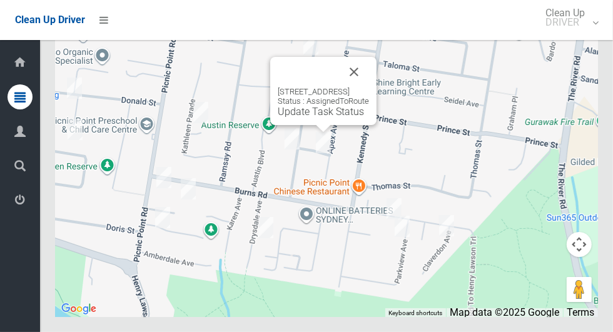
click at [369, 87] on button "Close" at bounding box center [354, 72] width 30 height 30
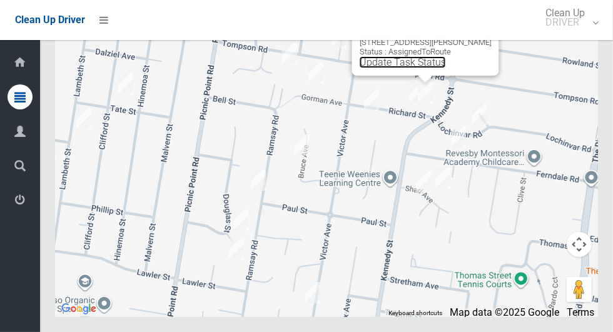
click at [407, 68] on link "Update Task Status" at bounding box center [402, 62] width 86 height 12
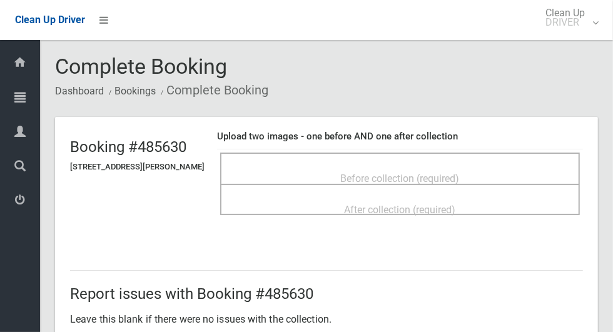
click at [415, 166] on div "Before collection (required)" at bounding box center [400, 177] width 332 height 23
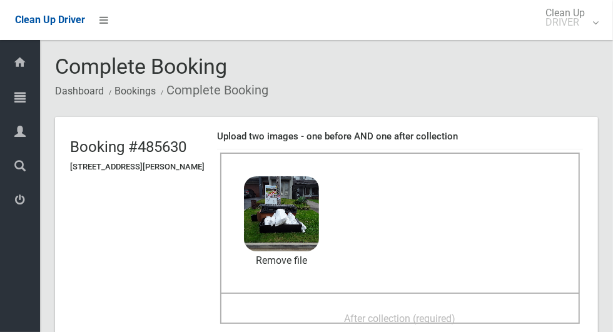
click at [324, 306] on div "After collection (required)" at bounding box center [400, 317] width 332 height 23
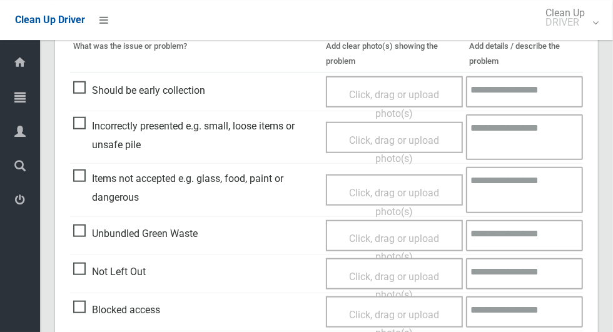
scroll to position [1023, 0]
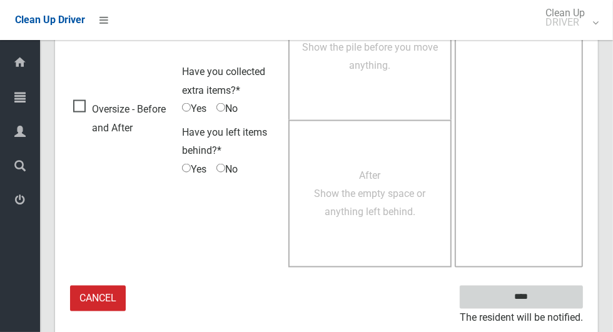
click at [543, 296] on input "****" at bounding box center [520, 297] width 123 height 23
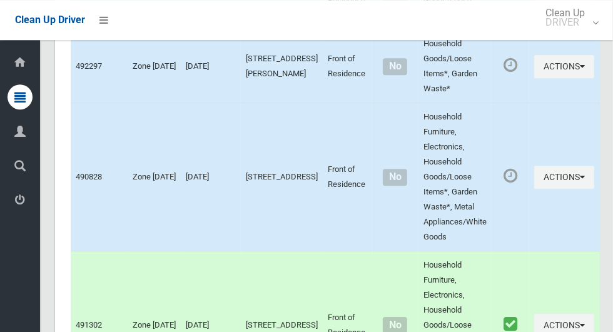
scroll to position [7439, 0]
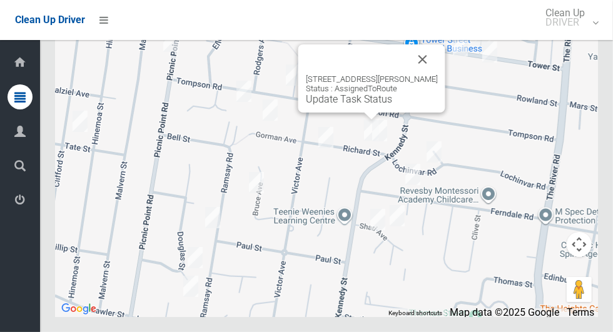
click at [372, 105] on div "1/25 Richard Street, PANANIA NSW 2213 Status : AssignedToRoute Update Task Stat…" at bounding box center [372, 89] width 132 height 31
click at [354, 105] on link "Update Task Status" at bounding box center [349, 99] width 86 height 12
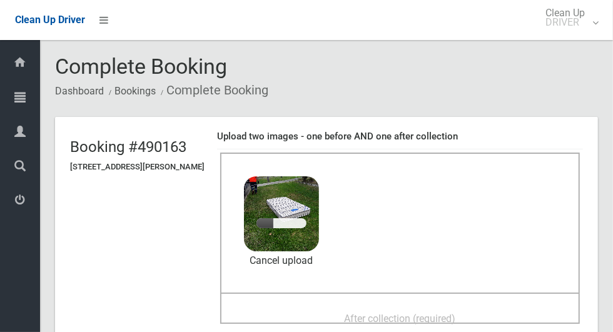
scroll to position [65, 0]
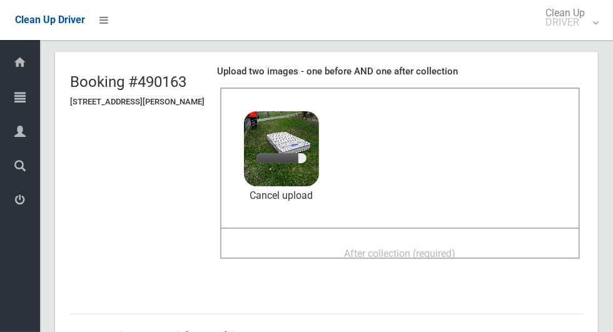
click at [365, 251] on span "After collection (required)" at bounding box center [399, 254] width 111 height 12
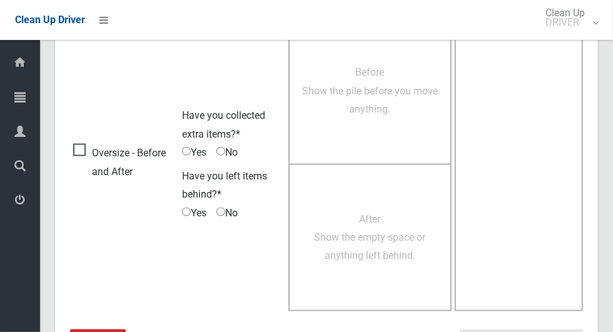
scroll to position [1023, 0]
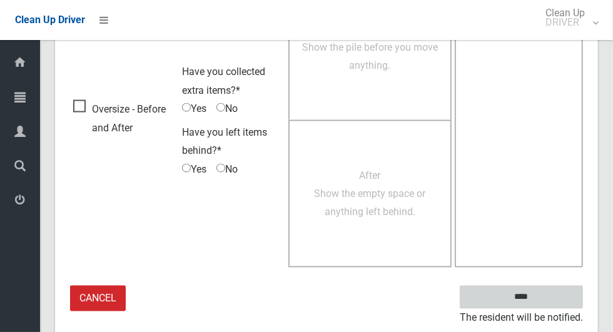
click at [526, 289] on input "****" at bounding box center [520, 297] width 123 height 23
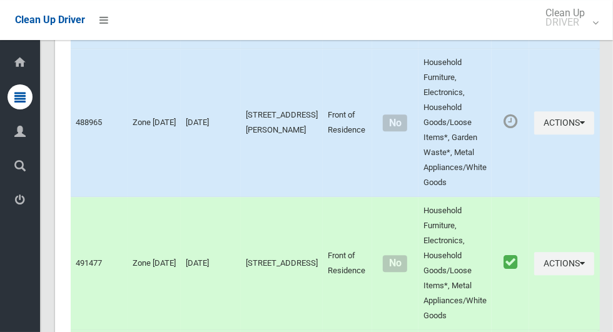
scroll to position [7439, 0]
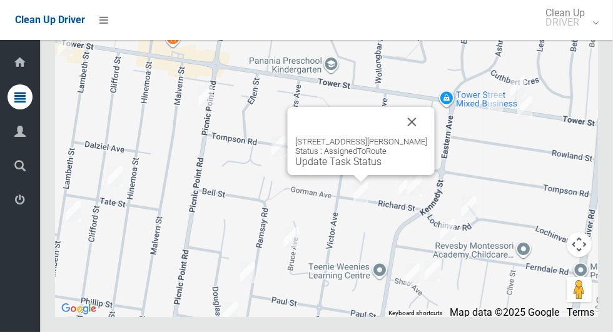
click at [359, 168] on link "Update Task Status" at bounding box center [338, 162] width 86 height 12
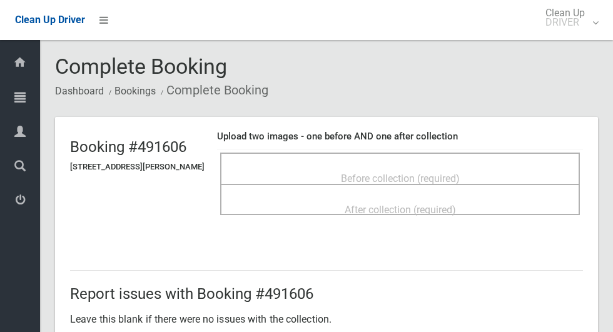
click at [368, 166] on div "Before collection (required)" at bounding box center [400, 177] width 332 height 23
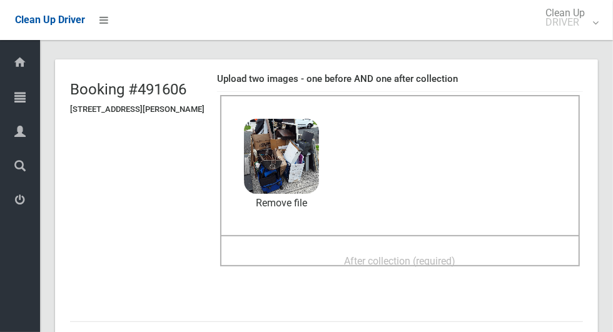
scroll to position [65, 0]
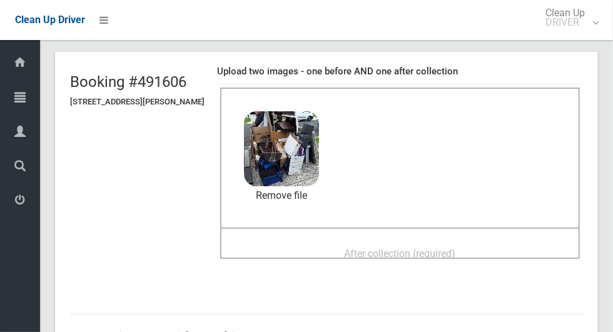
click at [346, 248] on span "After collection (required)" at bounding box center [399, 254] width 111 height 12
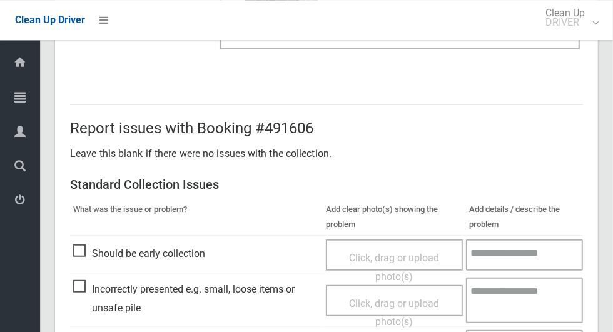
scroll to position [1023, 0]
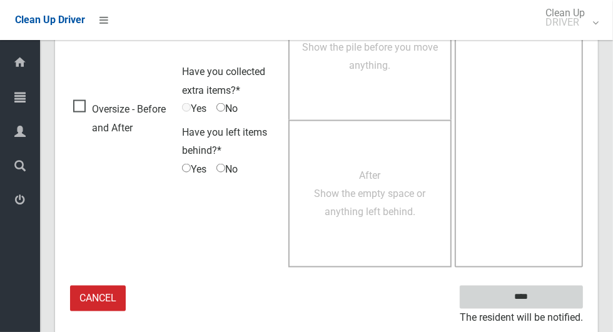
click at [543, 298] on input "****" at bounding box center [520, 297] width 123 height 23
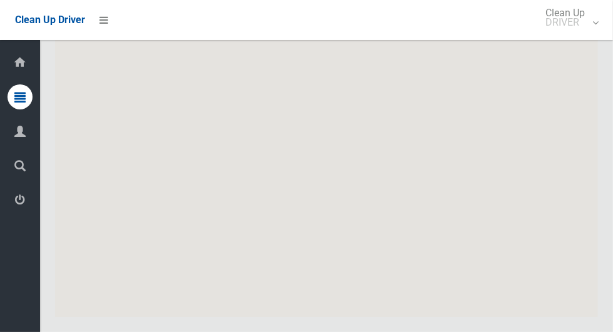
scroll to position [7439, 0]
